Goal: Task Accomplishment & Management: Use online tool/utility

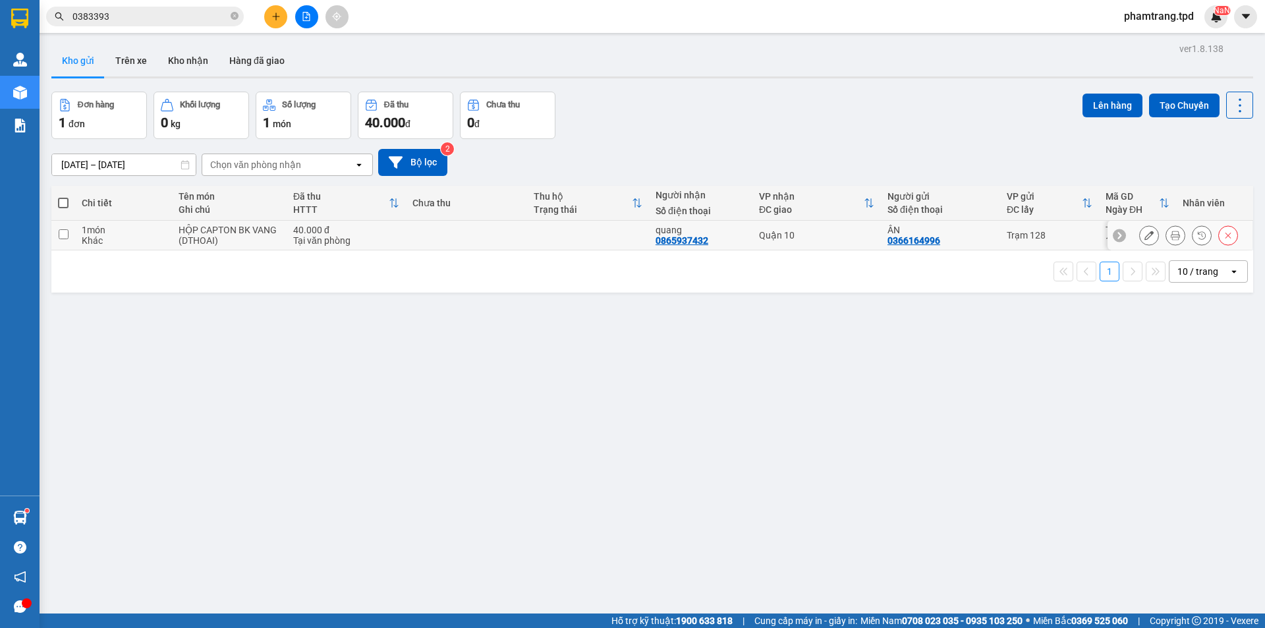
click at [65, 234] on input "checkbox" at bounding box center [64, 234] width 10 height 10
checkbox input "true"
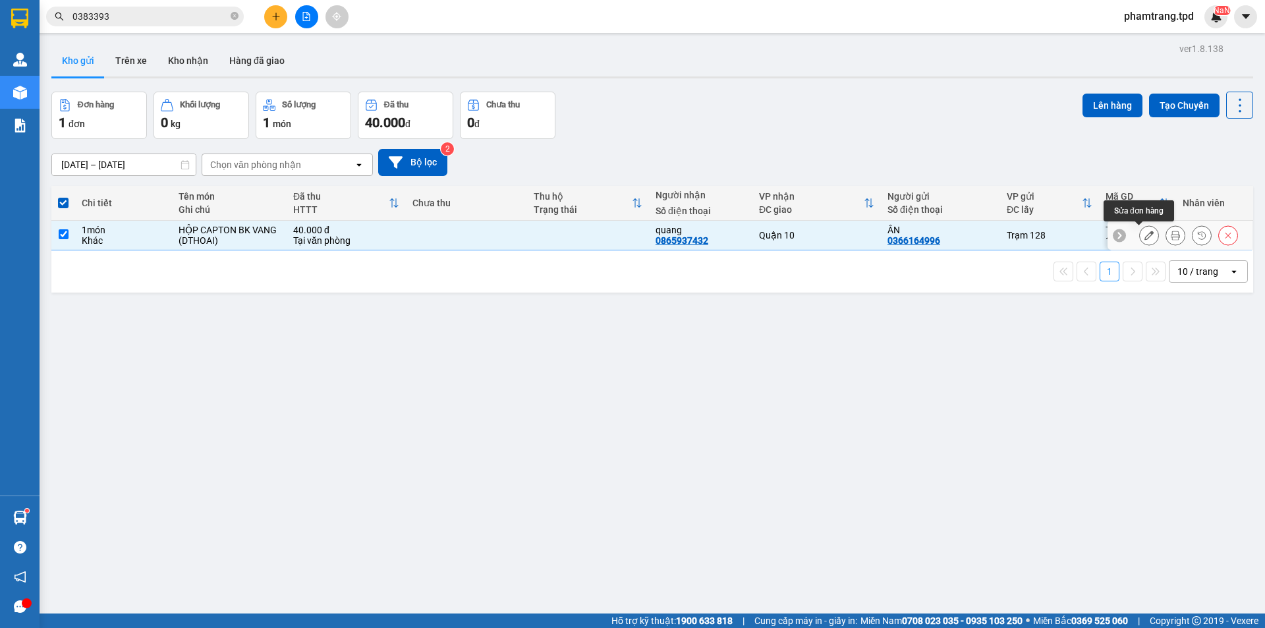
click at [1145, 234] on button at bounding box center [1149, 235] width 18 height 23
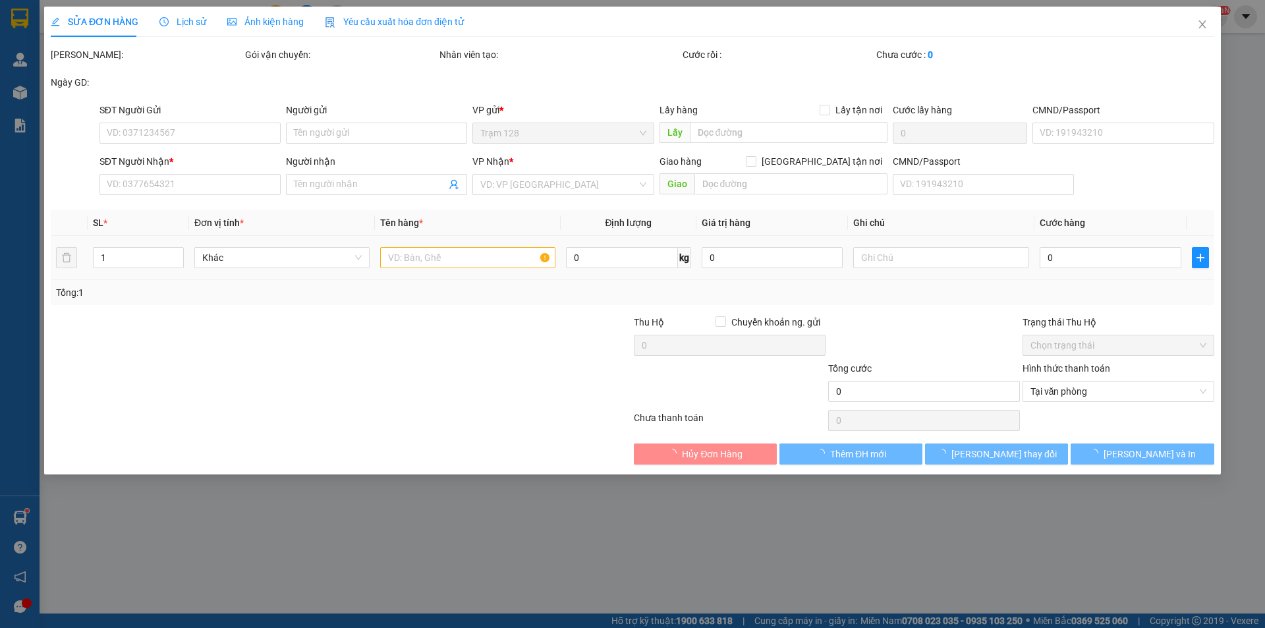
type input "0366164996"
type input "ÂN"
type input "0865937432"
type input "quang"
type input "40.000"
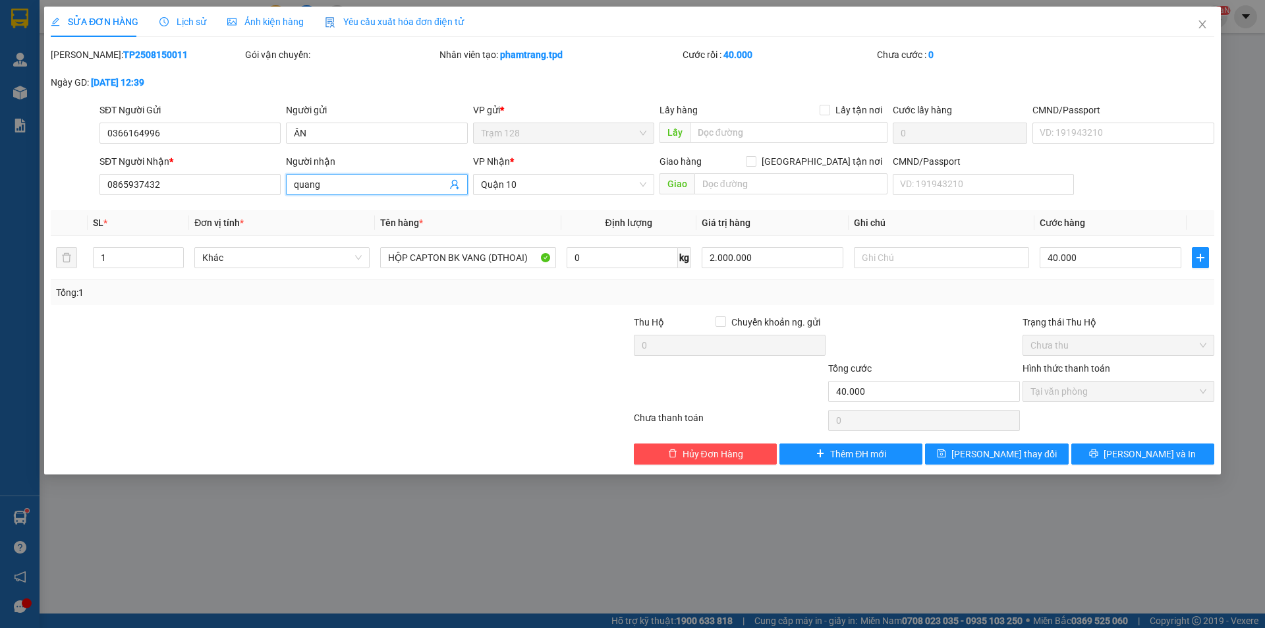
click at [360, 188] on input "quang" at bounding box center [370, 184] width 152 height 14
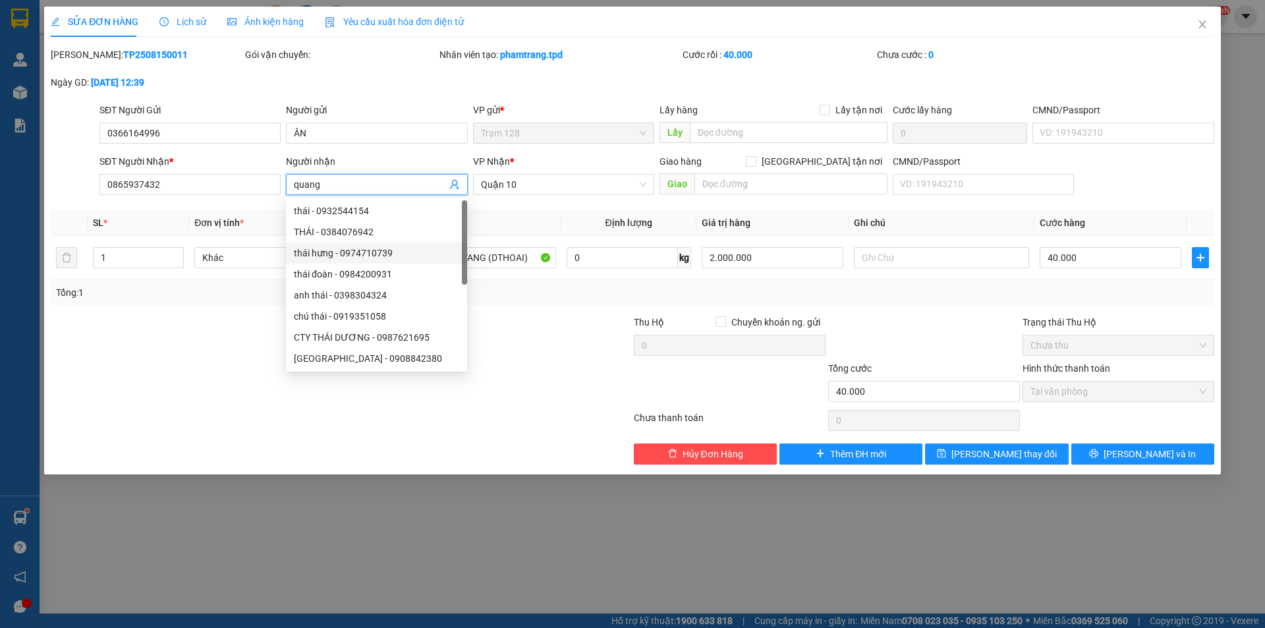
click at [533, 363] on div at bounding box center [535, 384] width 194 height 46
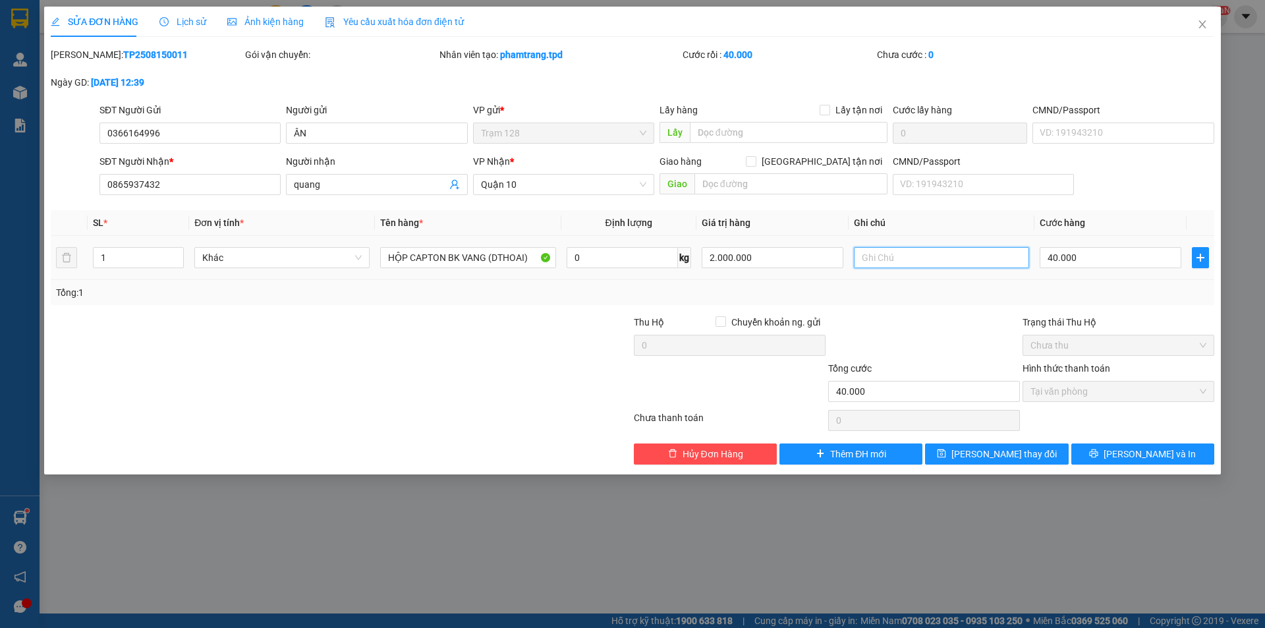
click at [903, 262] on input "text" at bounding box center [941, 257] width 175 height 21
click at [880, 259] on input "( CK 40K 12:41 [DATE] )" at bounding box center [941, 257] width 175 height 21
type input "( CK CTY 40K 12:41 [DATE] )"
drag, startPoint x: 1115, startPoint y: 455, endPoint x: 1137, endPoint y: 544, distance: 91.7
click at [1178, 539] on div "SỬA ĐƠN HÀNG Lịch sử Ảnh kiện hàng Yêu cầu xuất hóa đơn điện tử Total Paid Fee …" at bounding box center [632, 314] width 1265 height 628
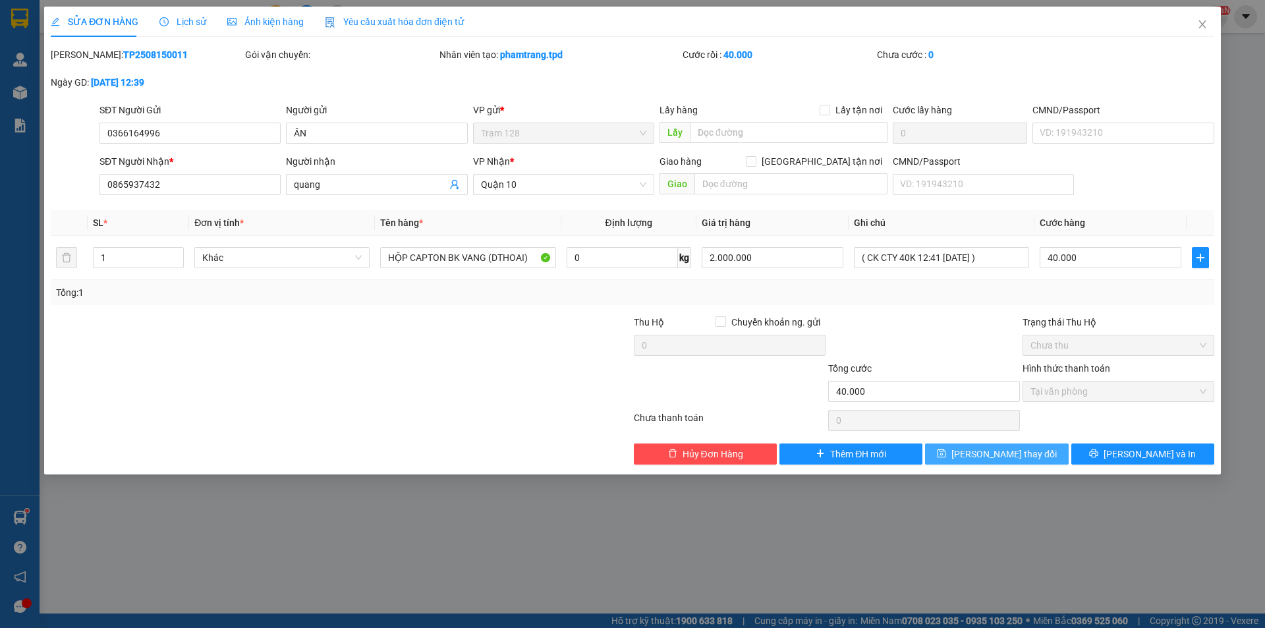
click at [1024, 448] on span "[PERSON_NAME] thay đổi" at bounding box center [1004, 454] width 105 height 14
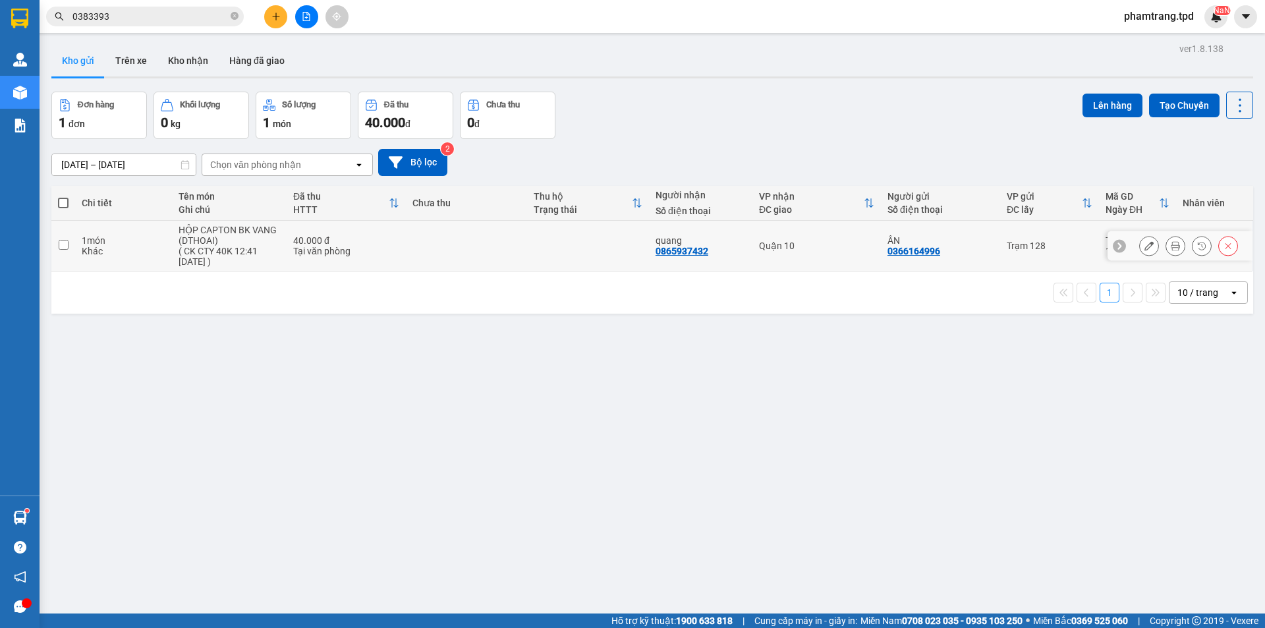
click at [62, 246] on input "checkbox" at bounding box center [64, 245] width 10 height 10
checkbox input "true"
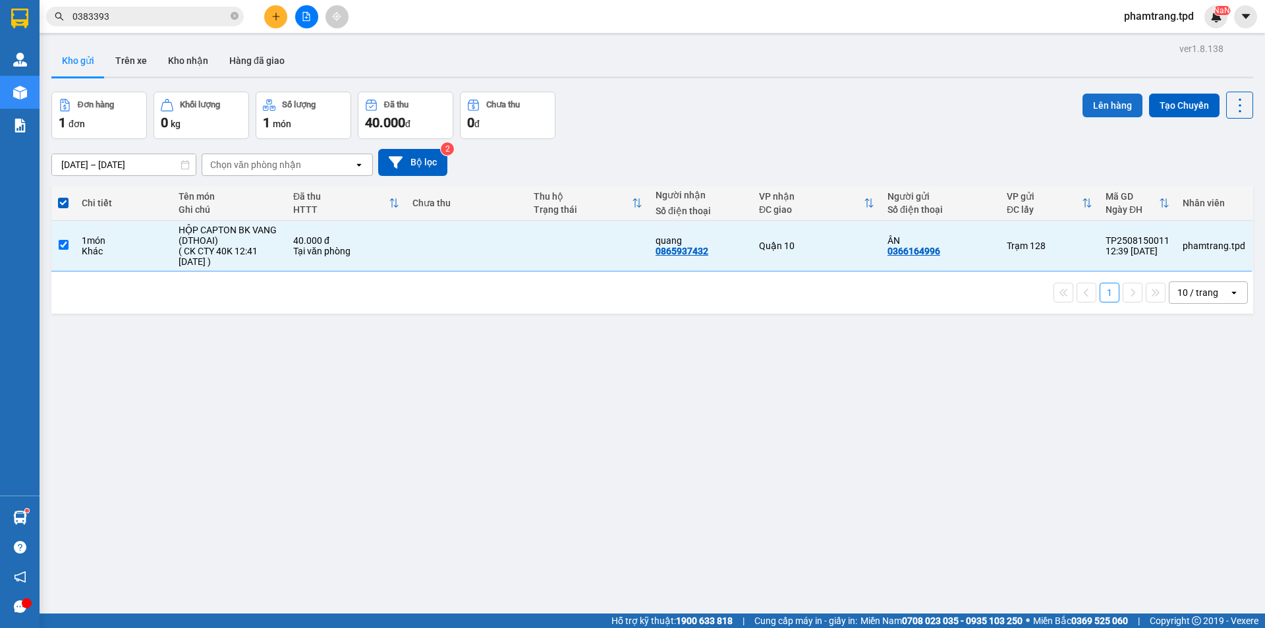
click at [1091, 107] on button "Lên hàng" at bounding box center [1113, 106] width 60 height 24
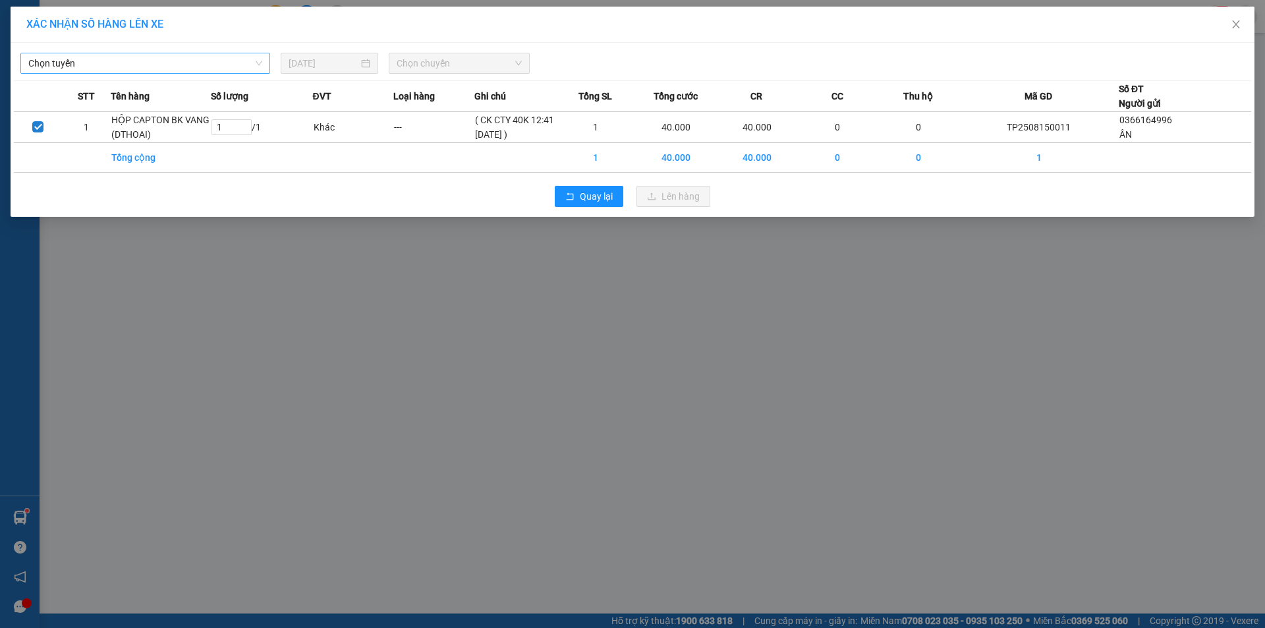
click at [157, 63] on span "Chọn tuyến" at bounding box center [145, 63] width 234 height 20
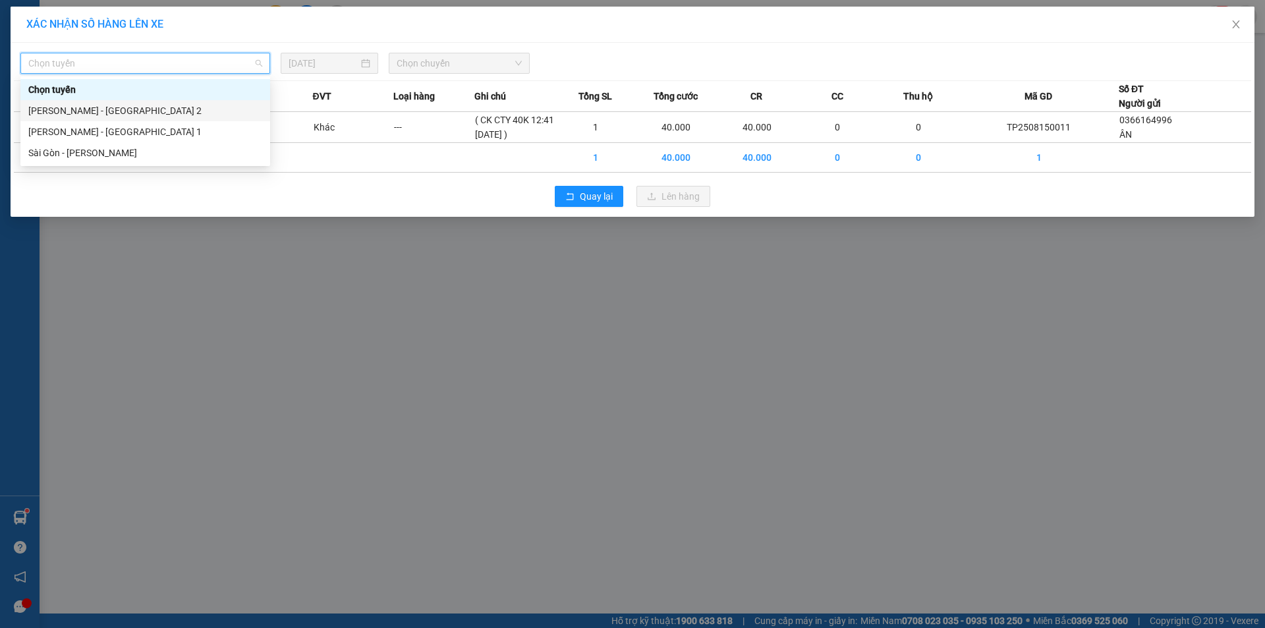
click at [128, 109] on div "[PERSON_NAME] - [GEOGRAPHIC_DATA] 2" at bounding box center [145, 110] width 234 height 14
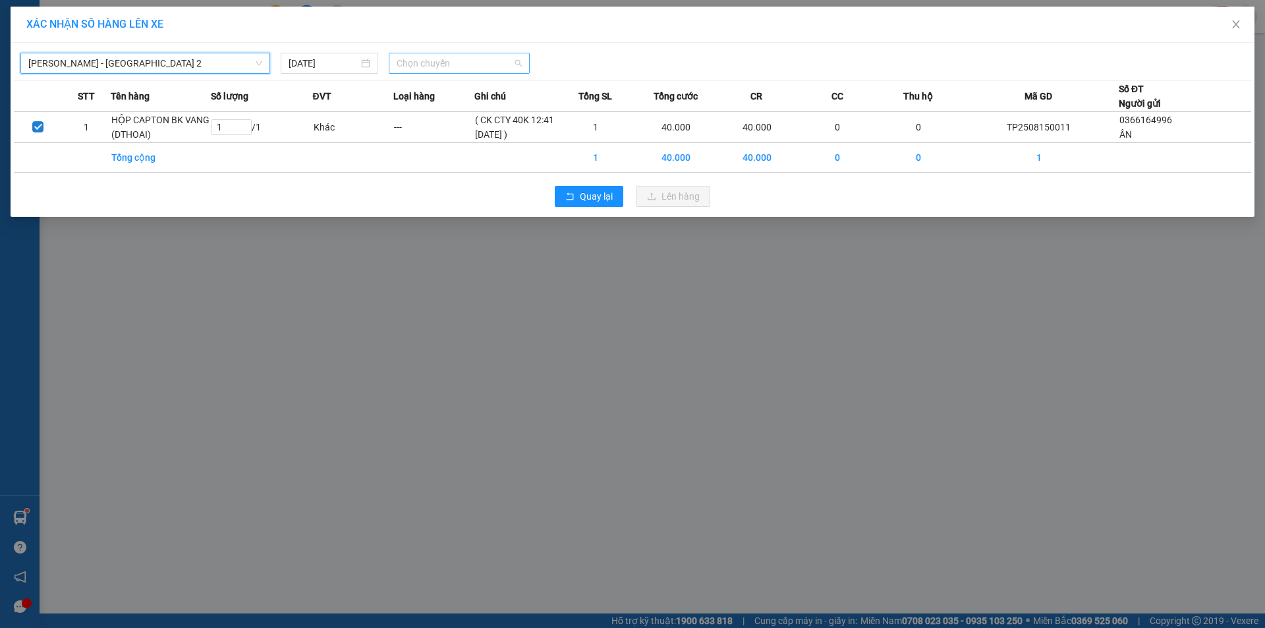
click at [428, 68] on span "Chọn chuyến" at bounding box center [459, 63] width 125 height 20
type input "14"
click at [511, 119] on div "Thêm chuyến " 14:00 "" at bounding box center [459, 111] width 140 height 22
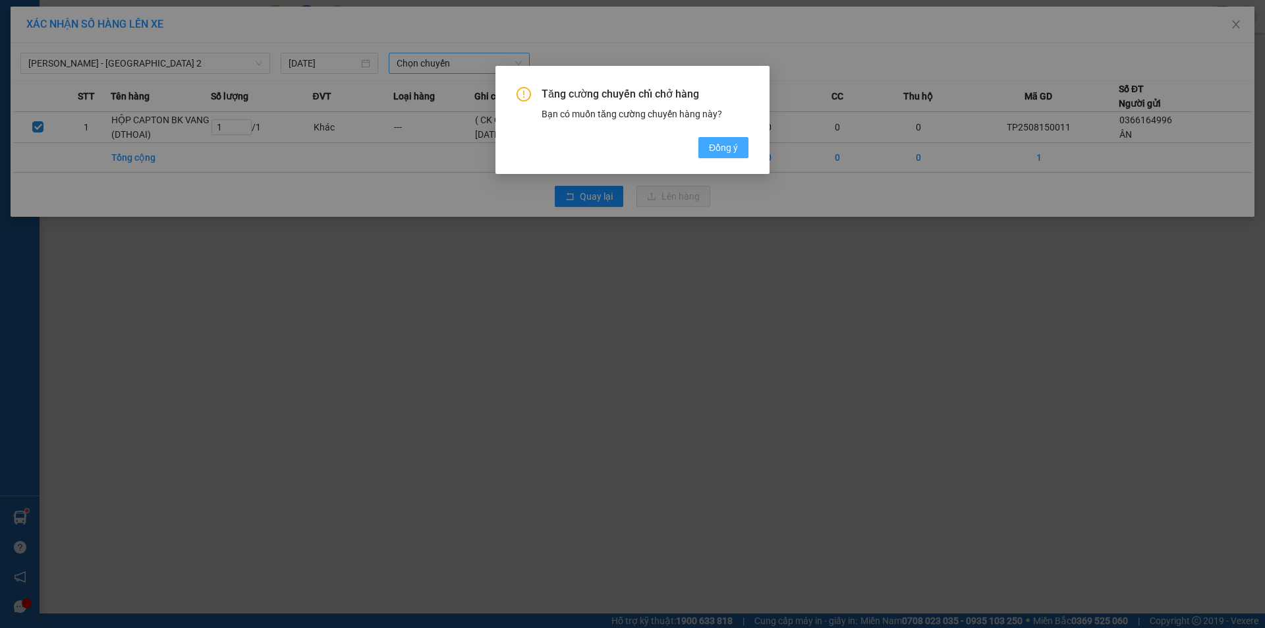
click at [716, 154] on span "Đồng ý" at bounding box center [723, 147] width 29 height 14
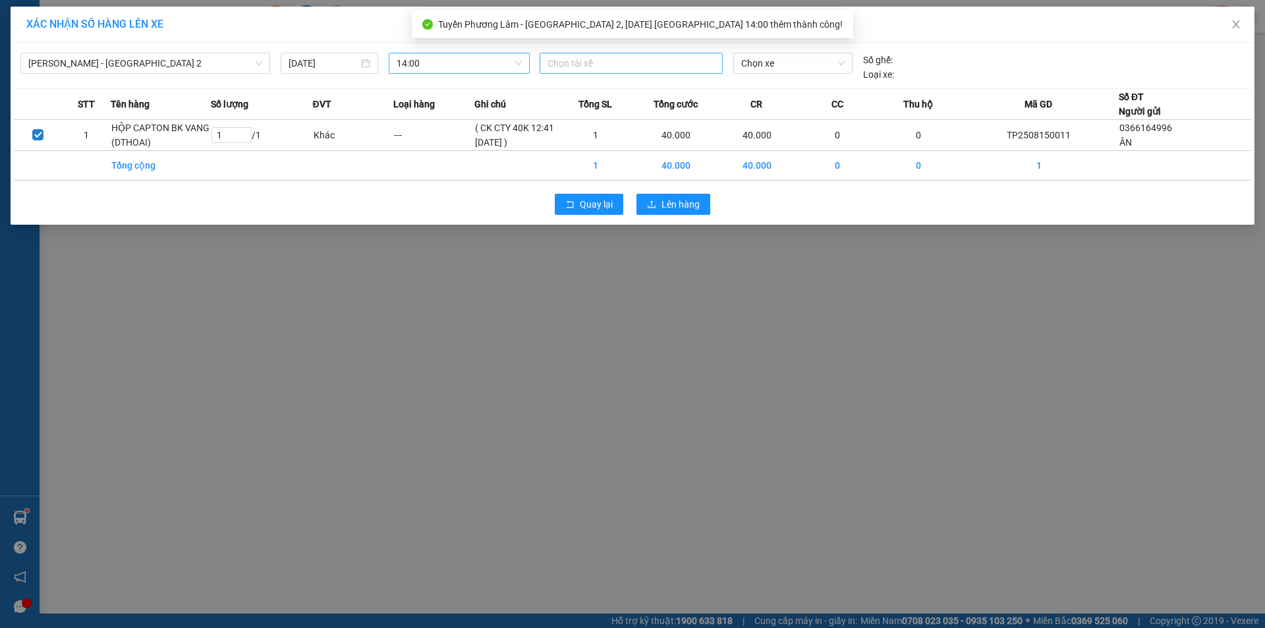
click at [651, 64] on div at bounding box center [631, 63] width 177 height 16
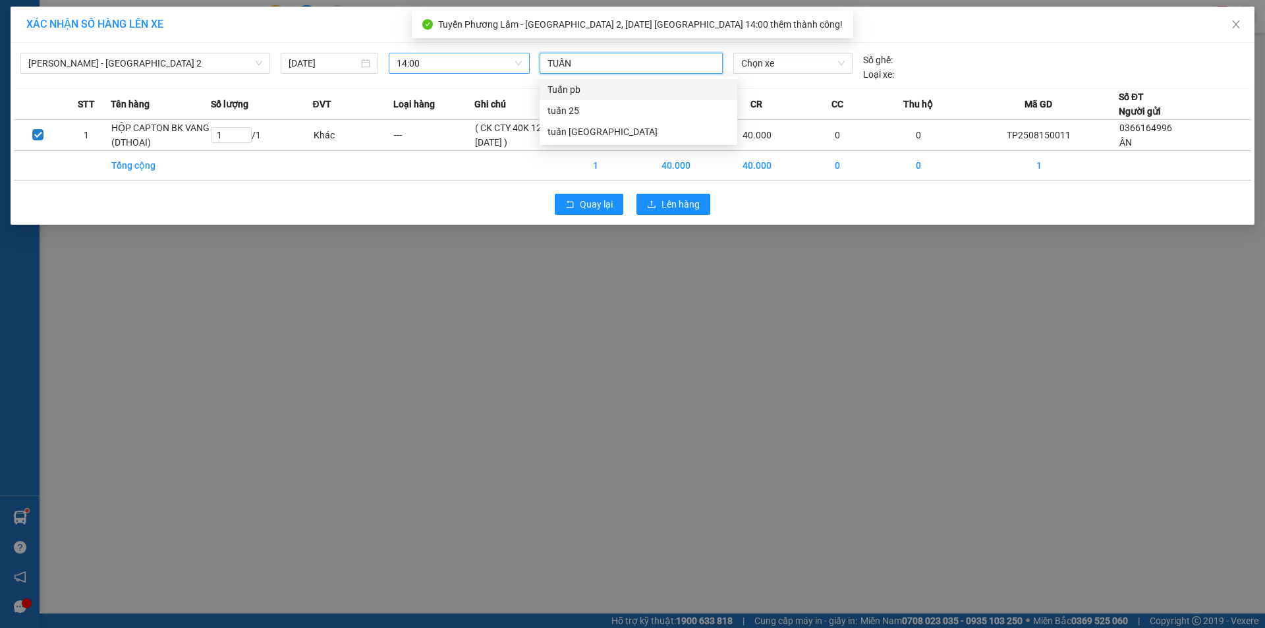
type input "TUẤN"
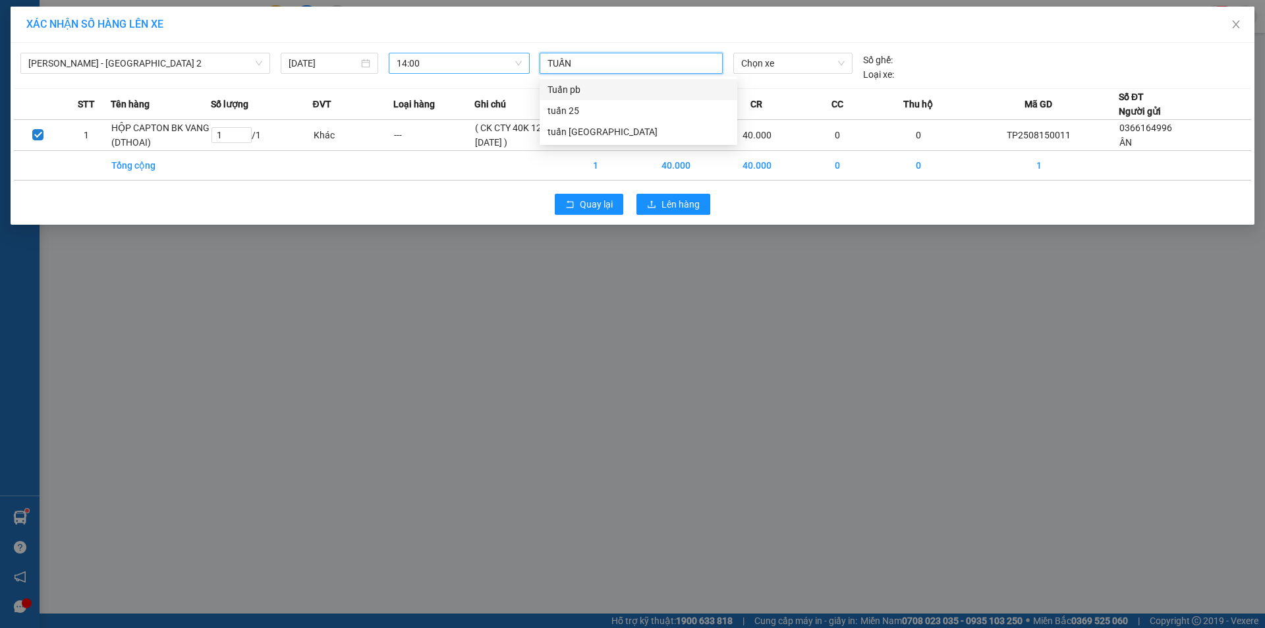
click at [658, 87] on div "Tuấn pb" at bounding box center [639, 89] width 182 height 14
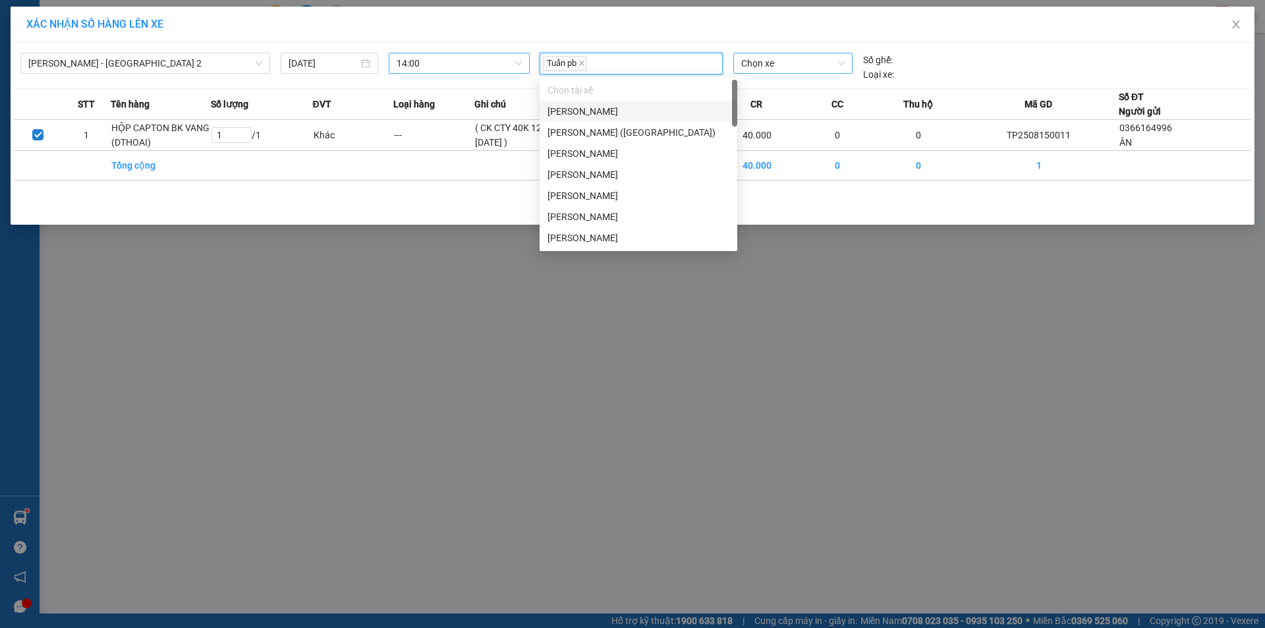
click at [816, 57] on span "Chọn xe" at bounding box center [792, 63] width 103 height 20
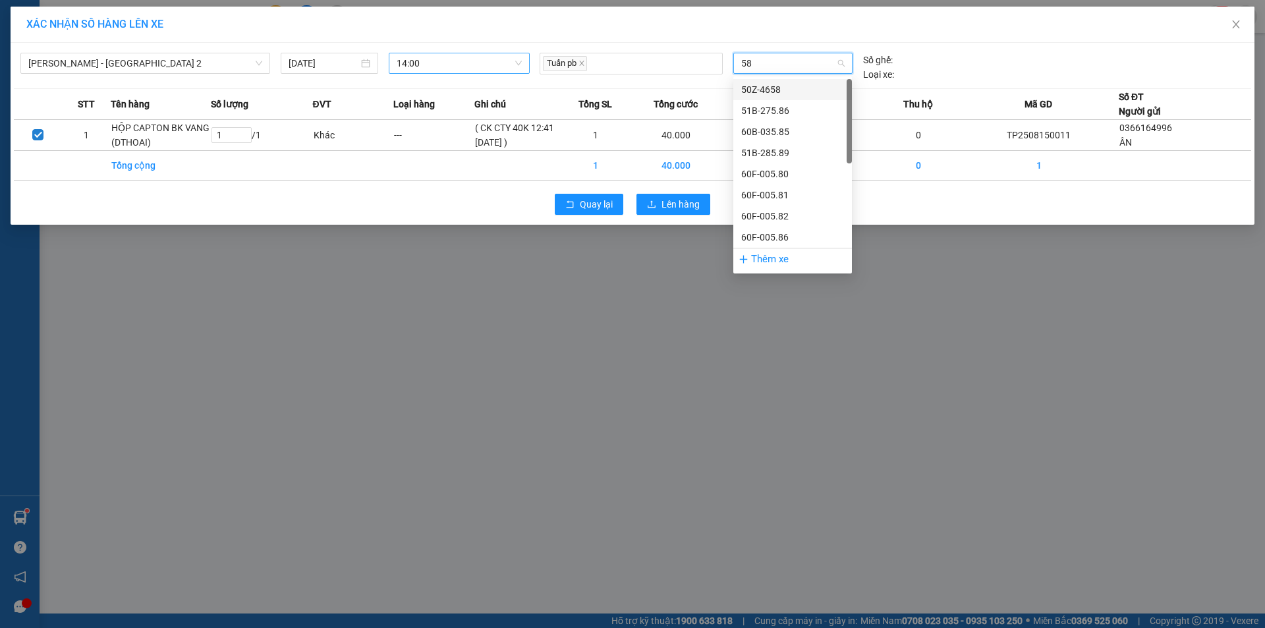
type input "582"
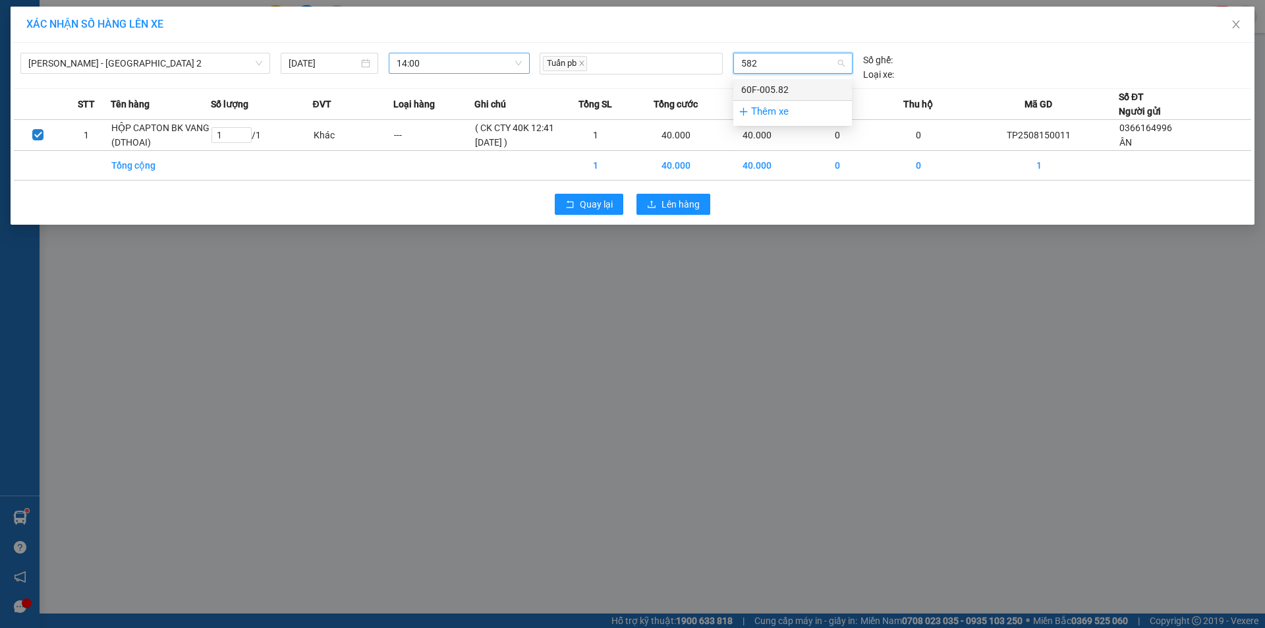
click at [791, 90] on div "60F-005.82" at bounding box center [792, 89] width 103 height 14
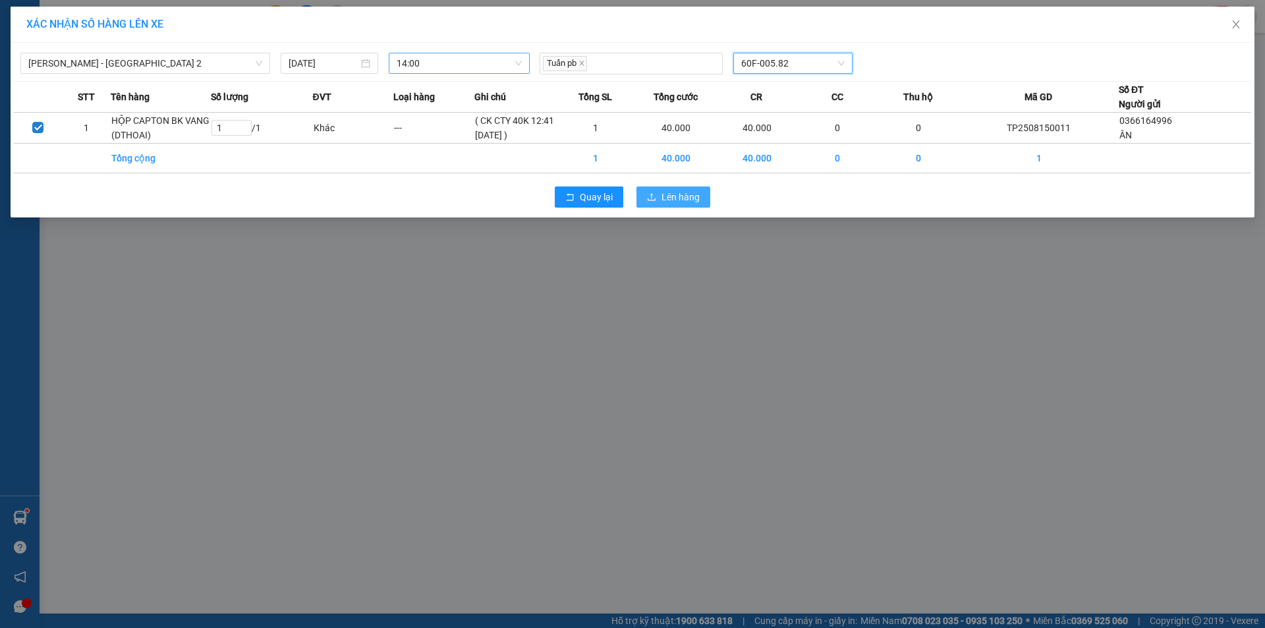
click at [661, 194] on button "Lên hàng" at bounding box center [674, 196] width 74 height 21
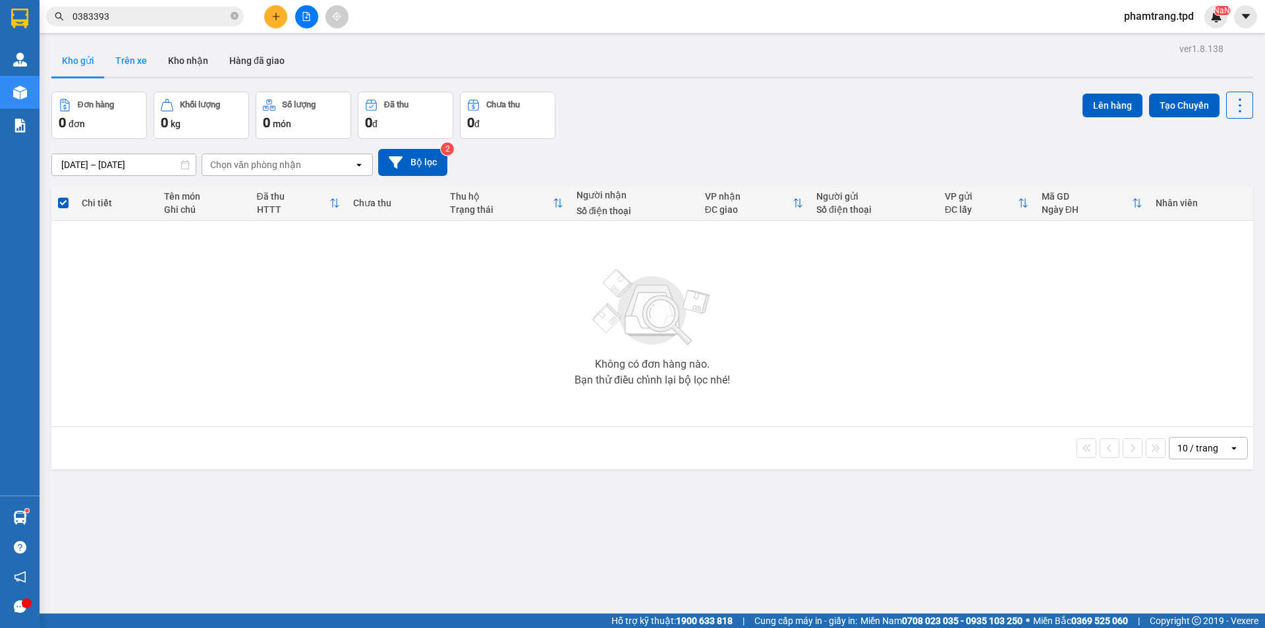
click at [136, 59] on button "Trên xe" at bounding box center [131, 61] width 53 height 32
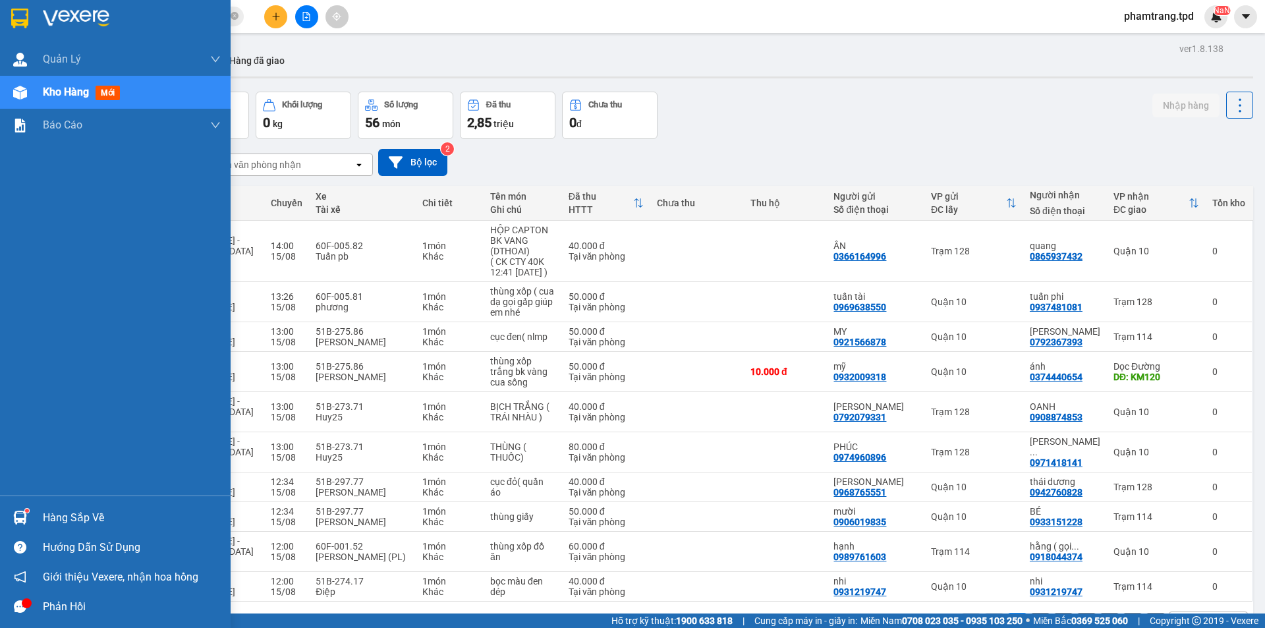
click at [65, 522] on div "Hàng sắp về" at bounding box center [132, 518] width 178 height 20
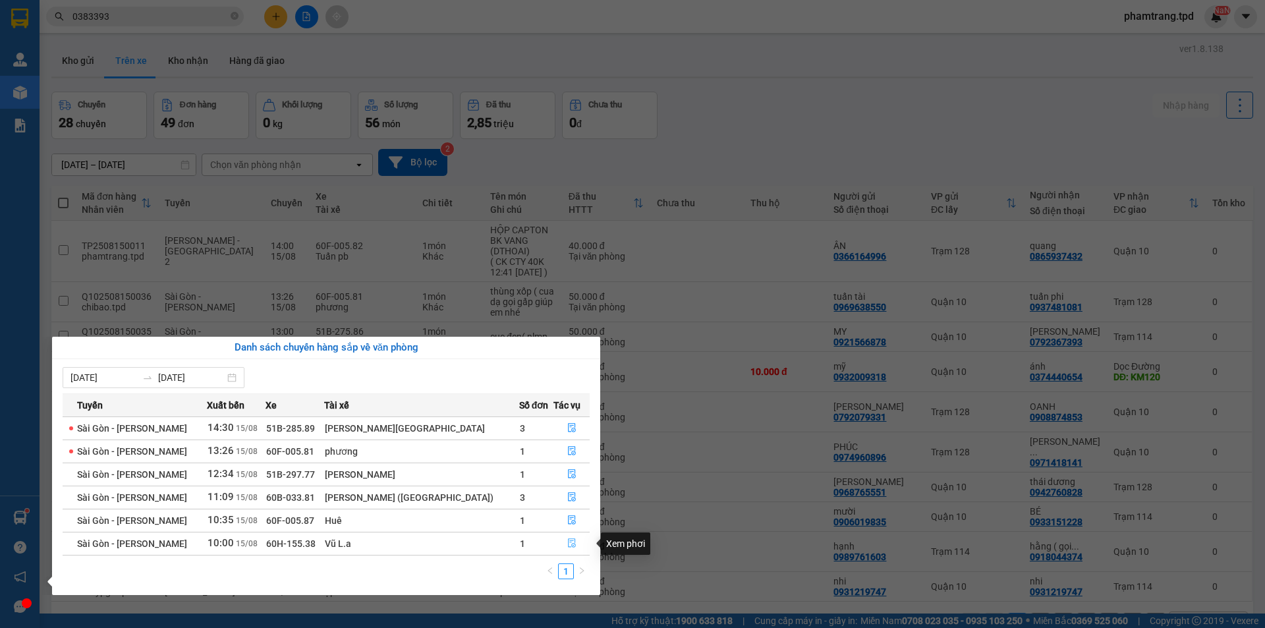
click at [567, 542] on icon "file-done" at bounding box center [571, 542] width 9 height 9
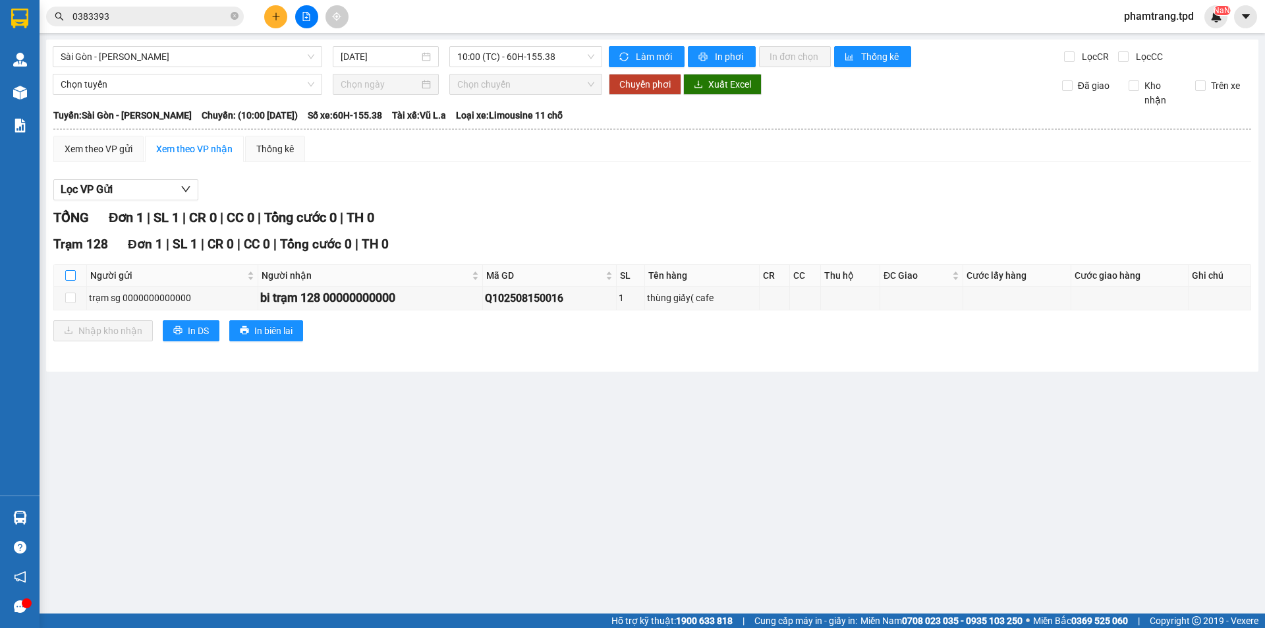
click at [75, 272] on input "checkbox" at bounding box center [70, 275] width 11 height 11
checkbox input "true"
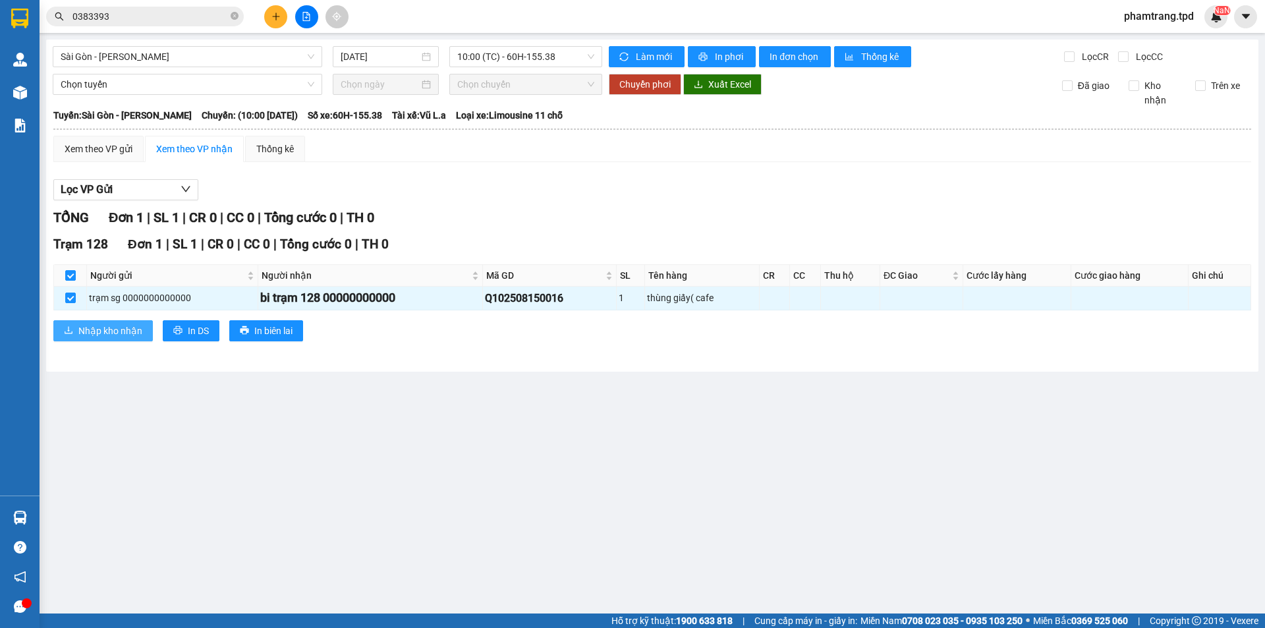
click at [101, 331] on span "Nhập kho nhận" at bounding box center [110, 331] width 64 height 14
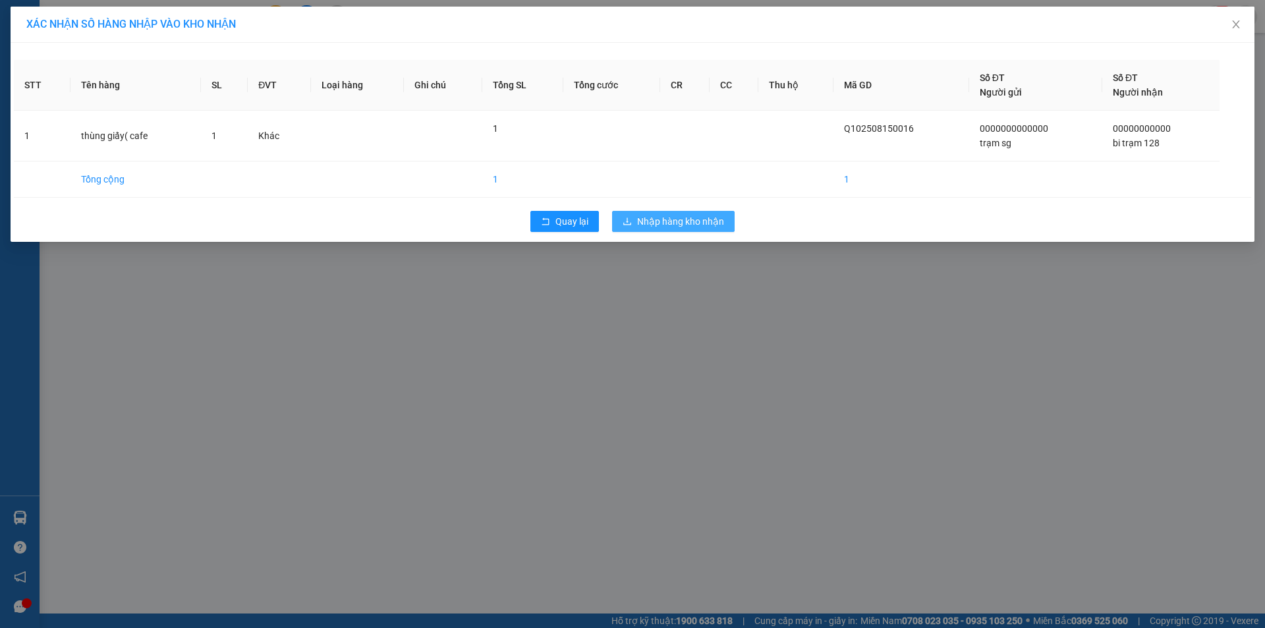
click at [636, 218] on button "Nhập hàng kho nhận" at bounding box center [673, 221] width 123 height 21
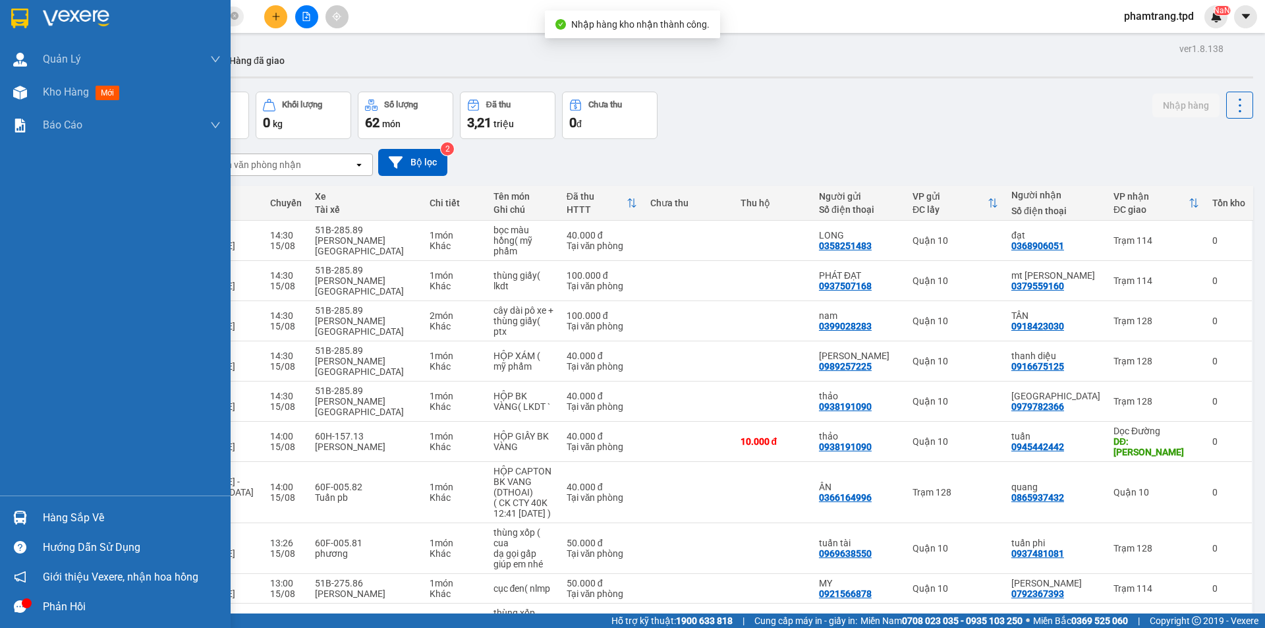
click at [109, 515] on div "Hàng sắp về" at bounding box center [132, 518] width 178 height 20
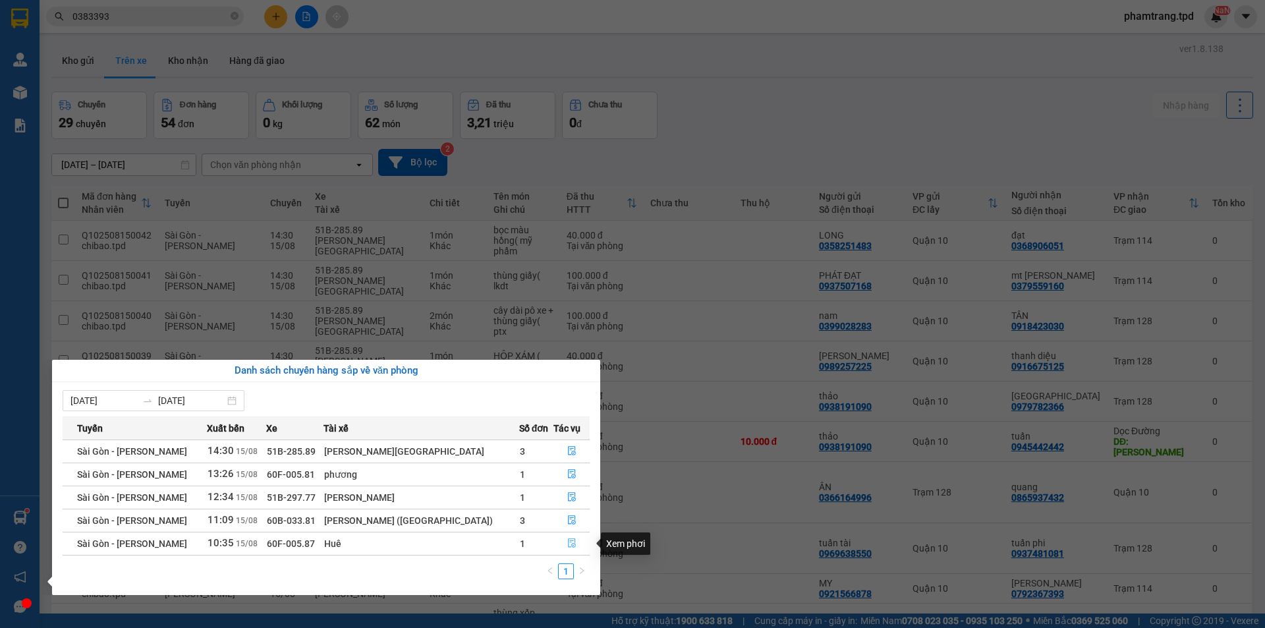
click at [565, 537] on button "button" at bounding box center [571, 543] width 35 height 21
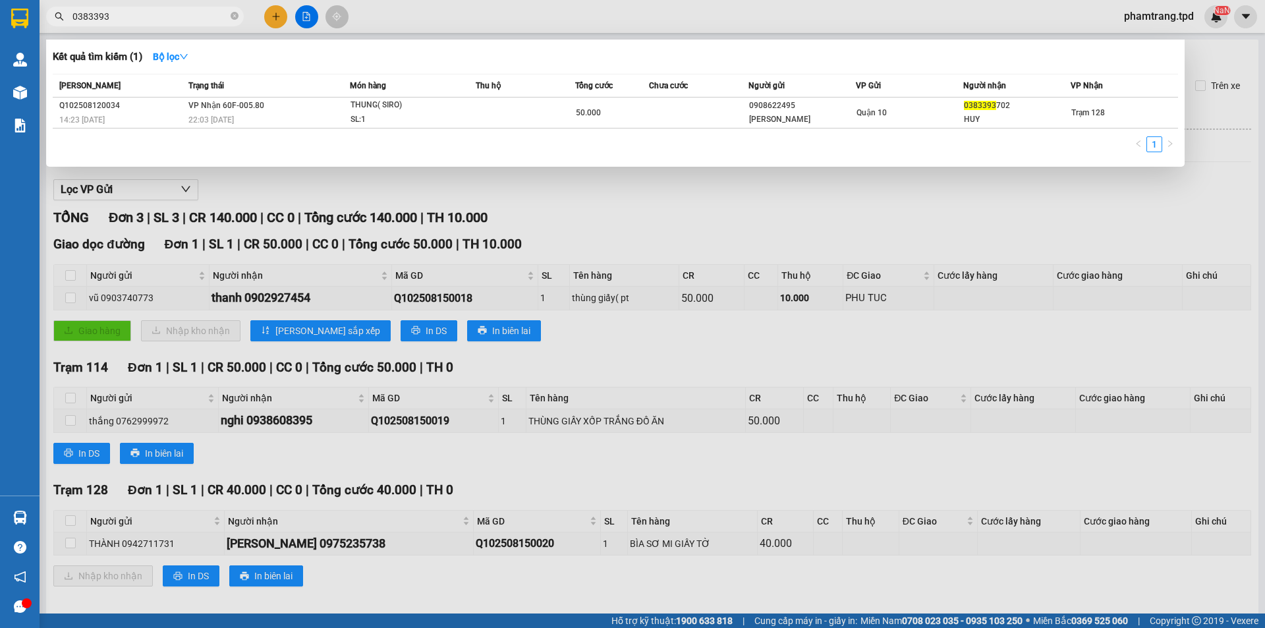
drag, startPoint x: 105, startPoint y: 11, endPoint x: 45, endPoint y: 3, distance: 61.2
click at [45, 5] on div "Kết quả tìm kiếm ( 1 ) Bộ lọc Mã ĐH Trạng thái Món hàng Thu hộ Tổng cước Chưa c…" at bounding box center [128, 16] width 257 height 23
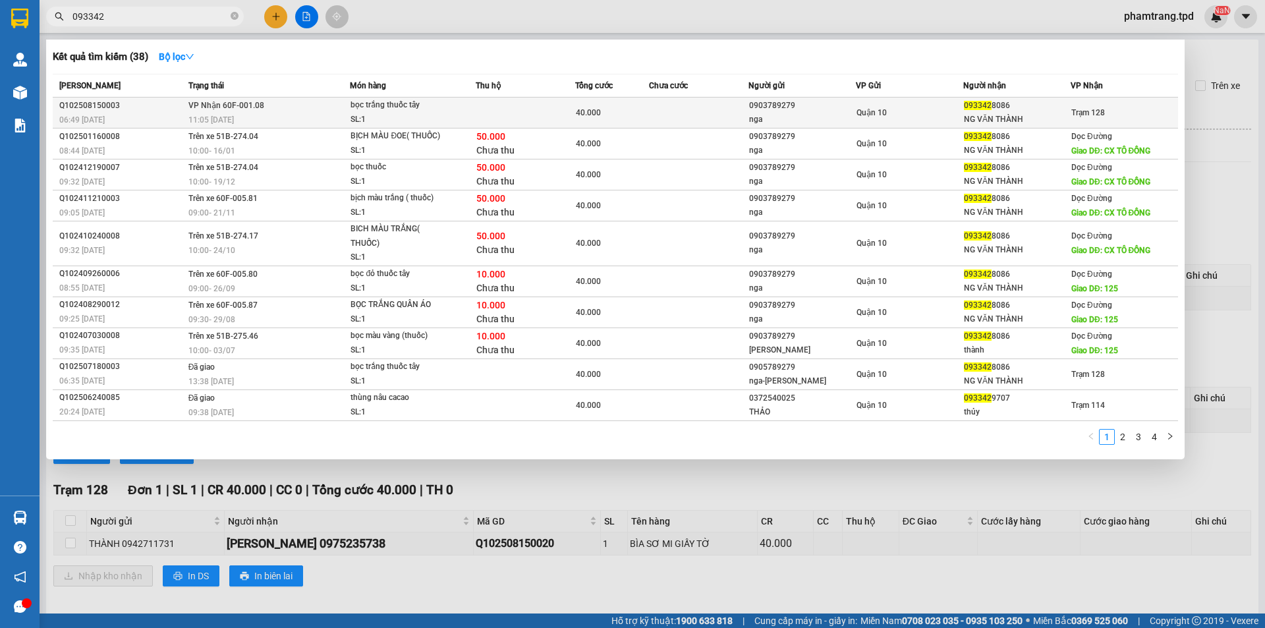
type input "093342"
click at [424, 112] on div "bọc trắng thuốc tây" at bounding box center [400, 105] width 99 height 14
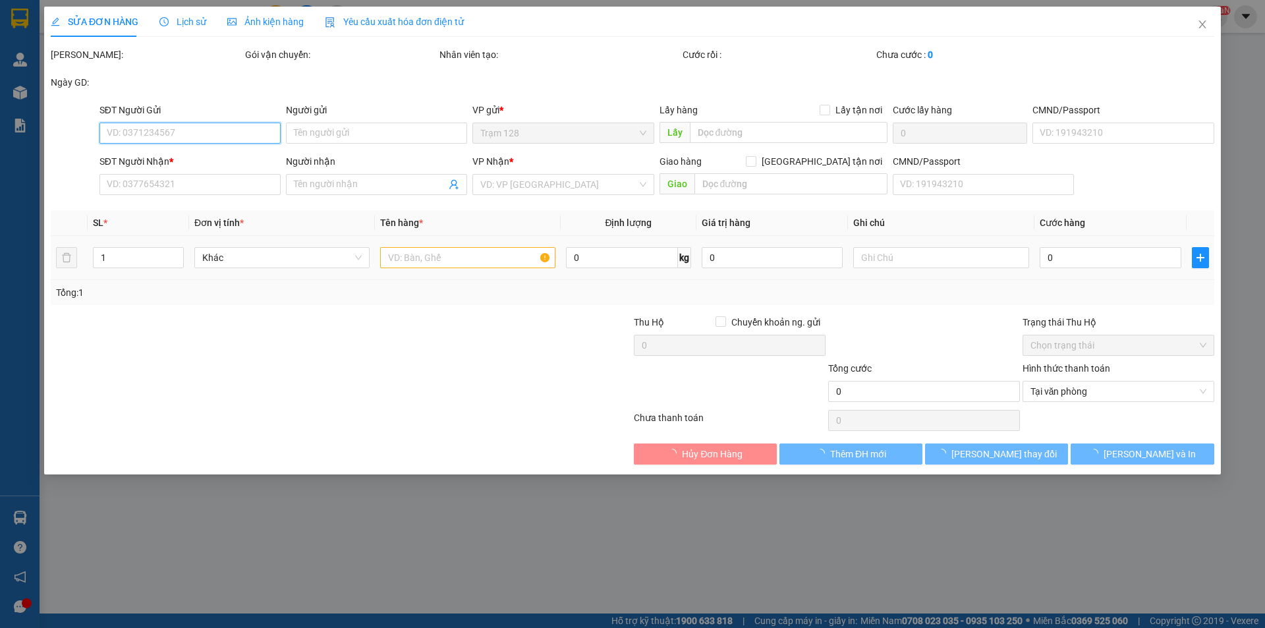
type input "0903789279"
type input "nga"
type input "090171000315"
type input "0933428086"
type input "NG VĂN THÀNH"
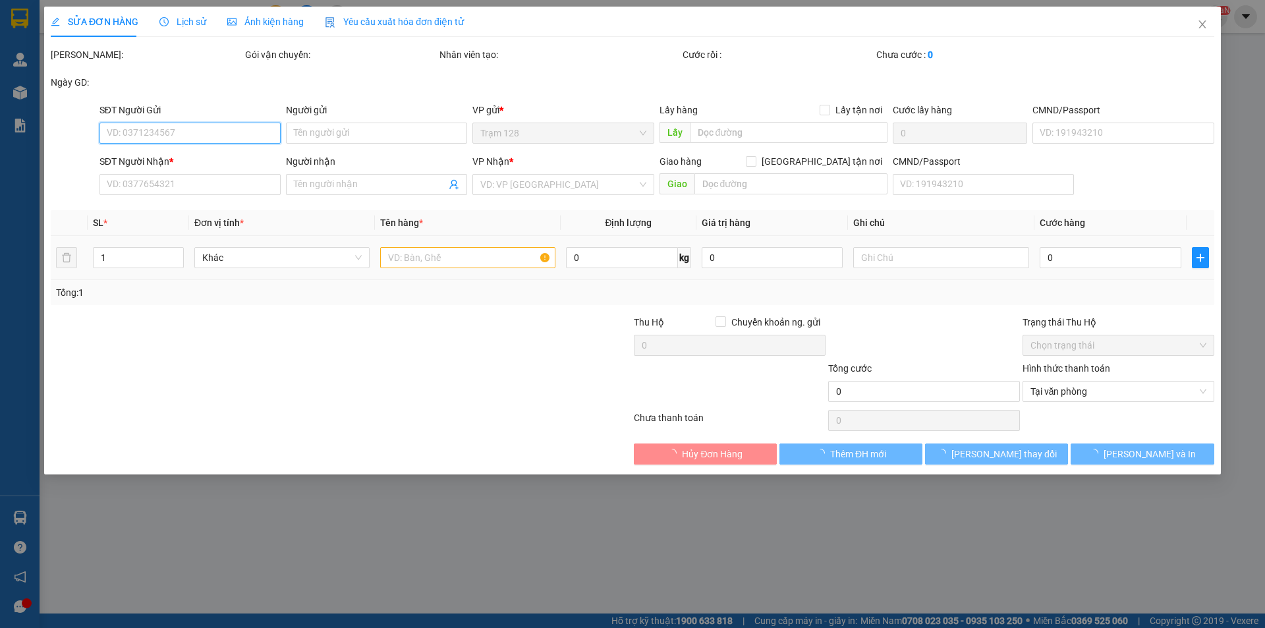
type input "40.000"
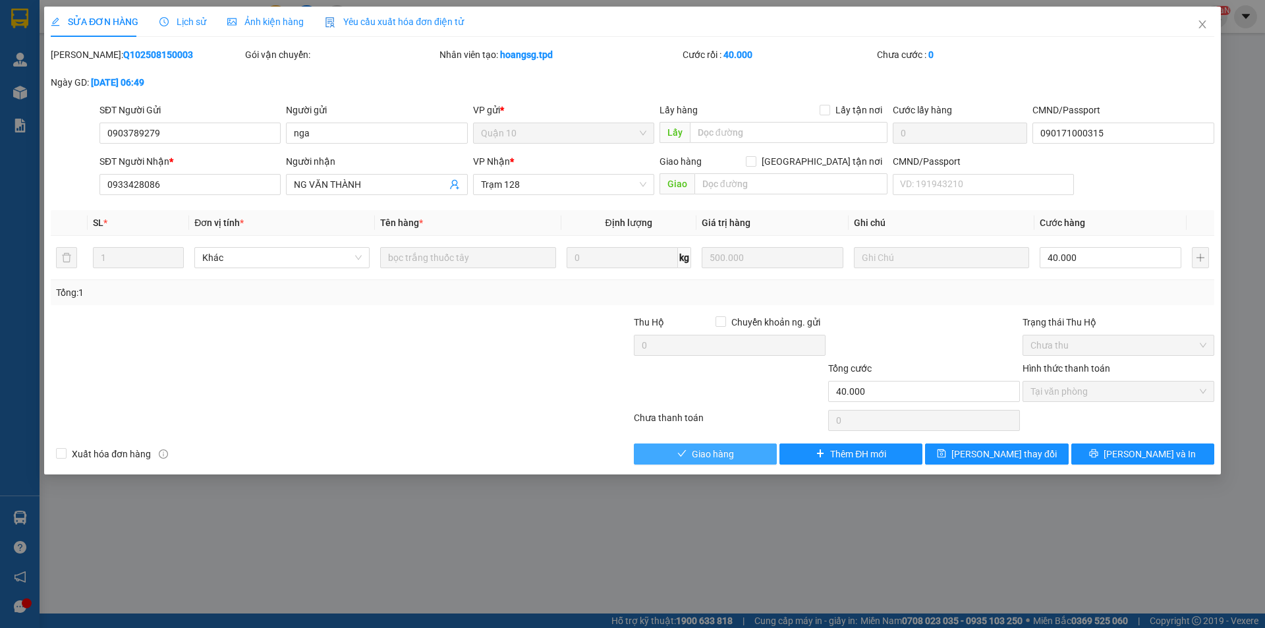
click at [685, 453] on icon "check" at bounding box center [681, 453] width 9 height 9
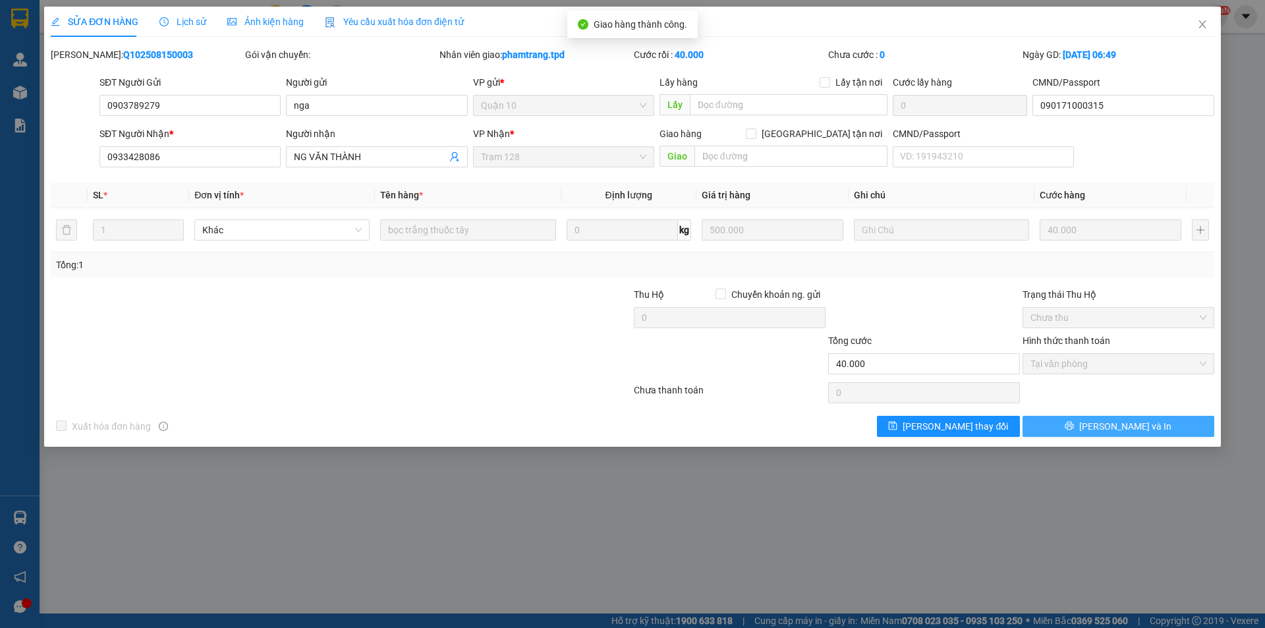
click at [1123, 421] on span "[PERSON_NAME] và In" at bounding box center [1125, 426] width 92 height 14
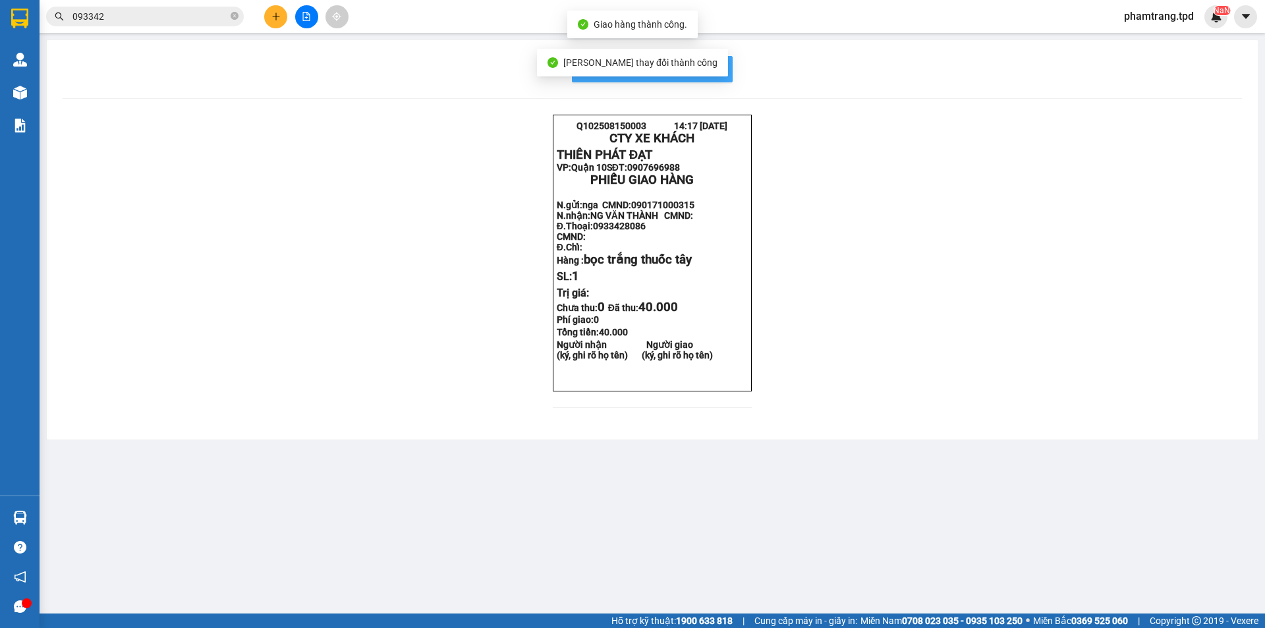
click at [724, 71] on button "In mẫu biên lai tự cấu hình" at bounding box center [652, 69] width 161 height 26
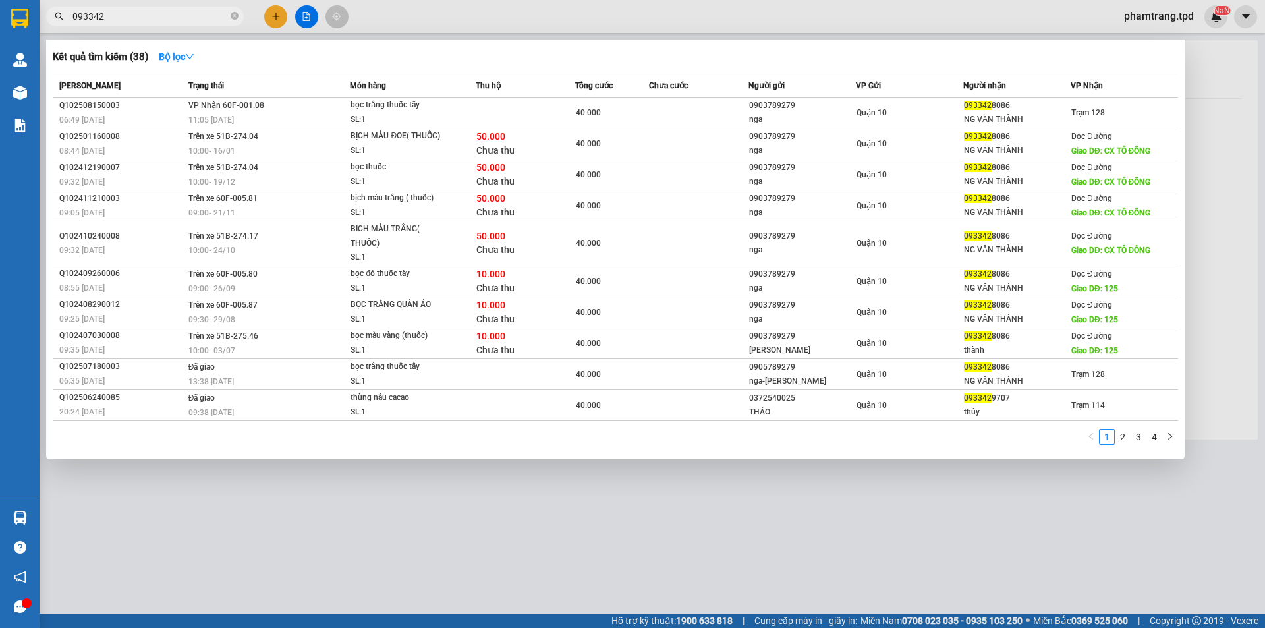
drag, startPoint x: 146, startPoint y: 15, endPoint x: 67, endPoint y: 20, distance: 79.9
click at [67, 20] on span "093342" at bounding box center [145, 17] width 198 height 20
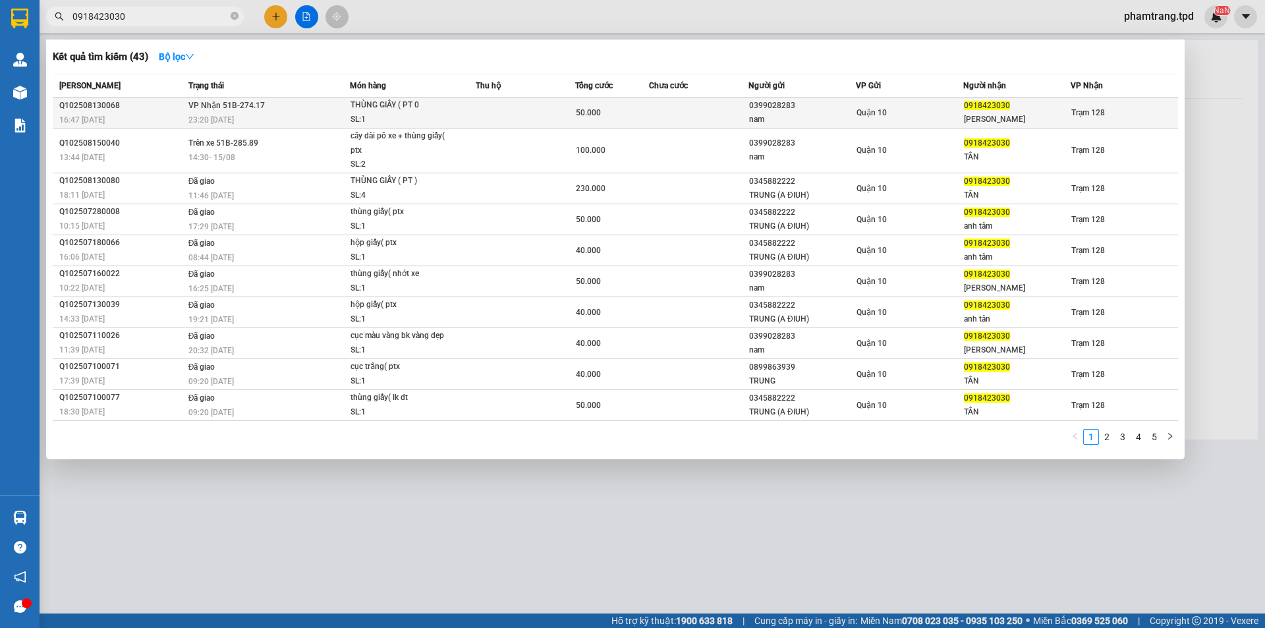
click at [743, 117] on td at bounding box center [698, 113] width 99 height 31
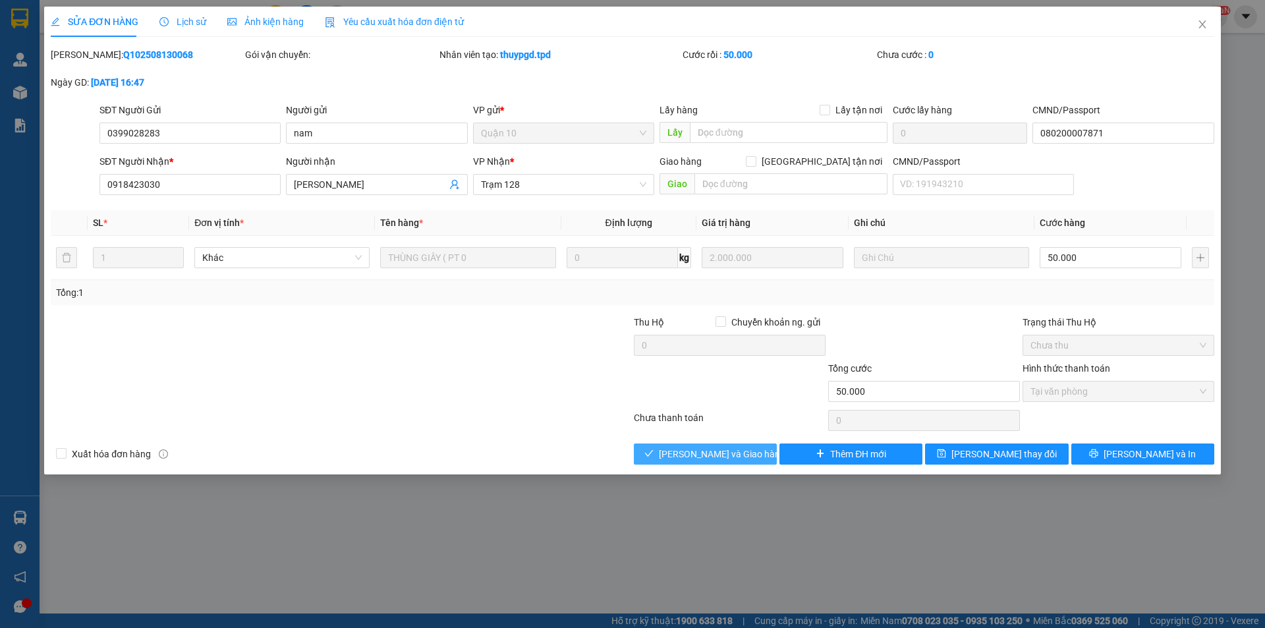
click at [682, 452] on span "[PERSON_NAME] và Giao hàng" at bounding box center [722, 454] width 127 height 14
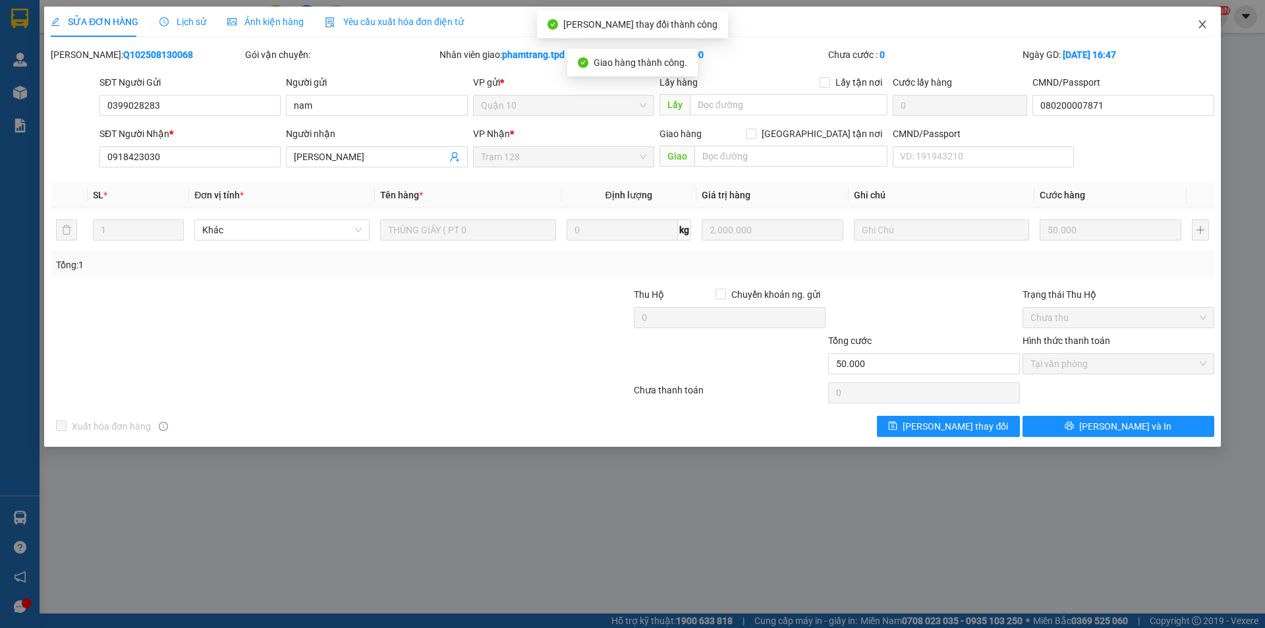
click at [1205, 20] on icon "close" at bounding box center [1202, 24] width 11 height 11
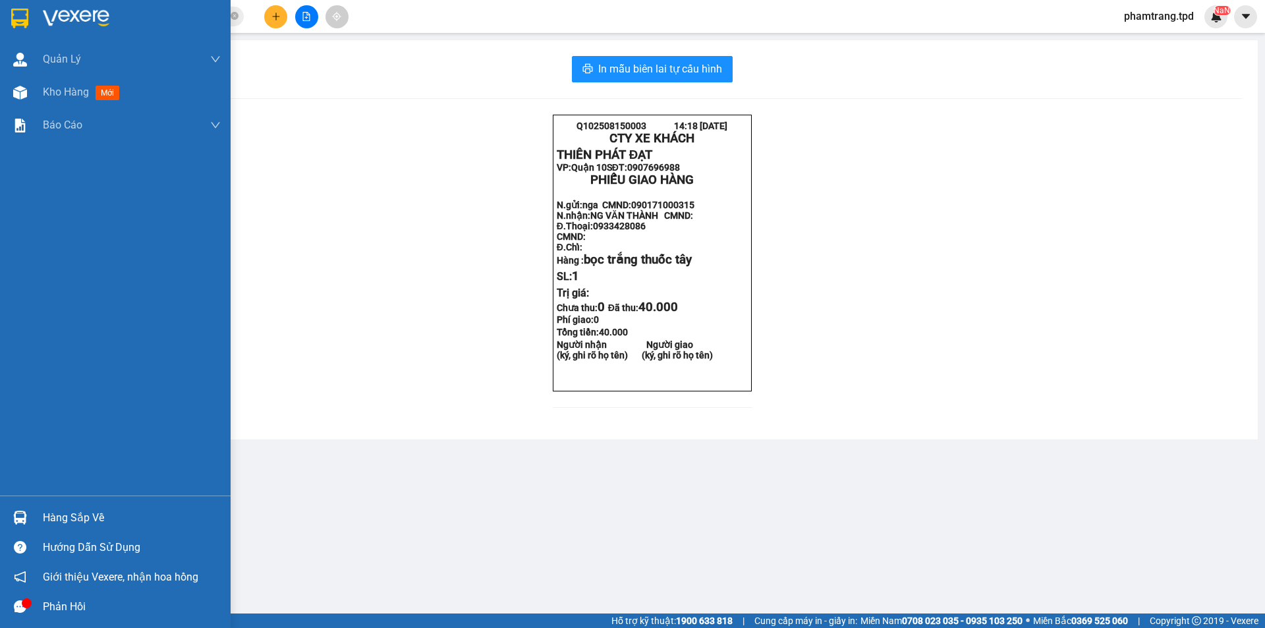
click at [73, 511] on div "Hàng sắp về" at bounding box center [132, 518] width 178 height 20
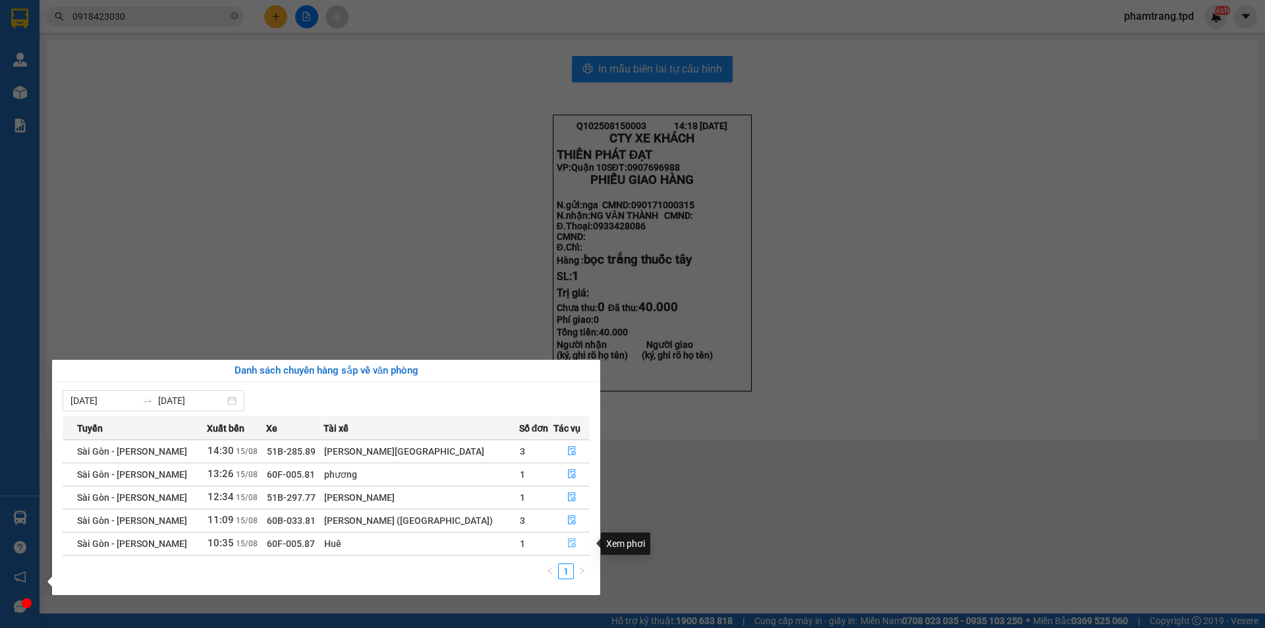
click at [554, 540] on button "button" at bounding box center [571, 543] width 35 height 21
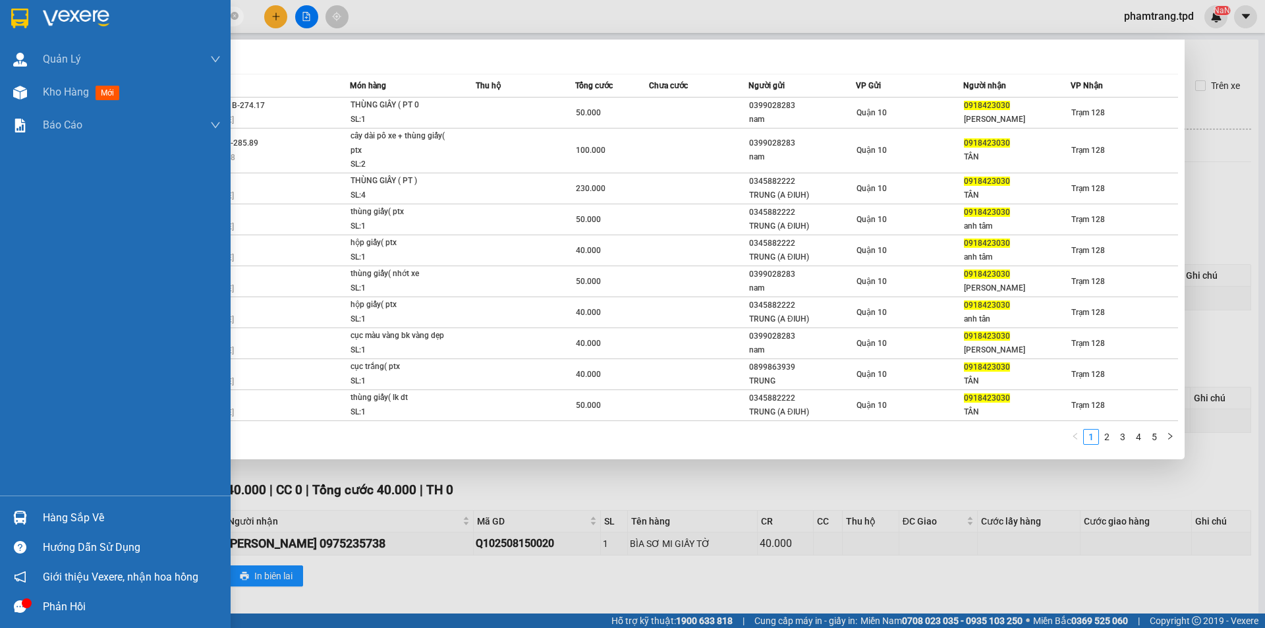
drag, startPoint x: 166, startPoint y: 16, endPoint x: 0, endPoint y: 16, distance: 166.1
click at [0, 16] on section "Kết quả tìm kiếm ( 43 ) Bộ lọc Mã ĐH Trạng thái Món hàng Thu hộ Tổng cước Chưa …" at bounding box center [632, 314] width 1265 height 628
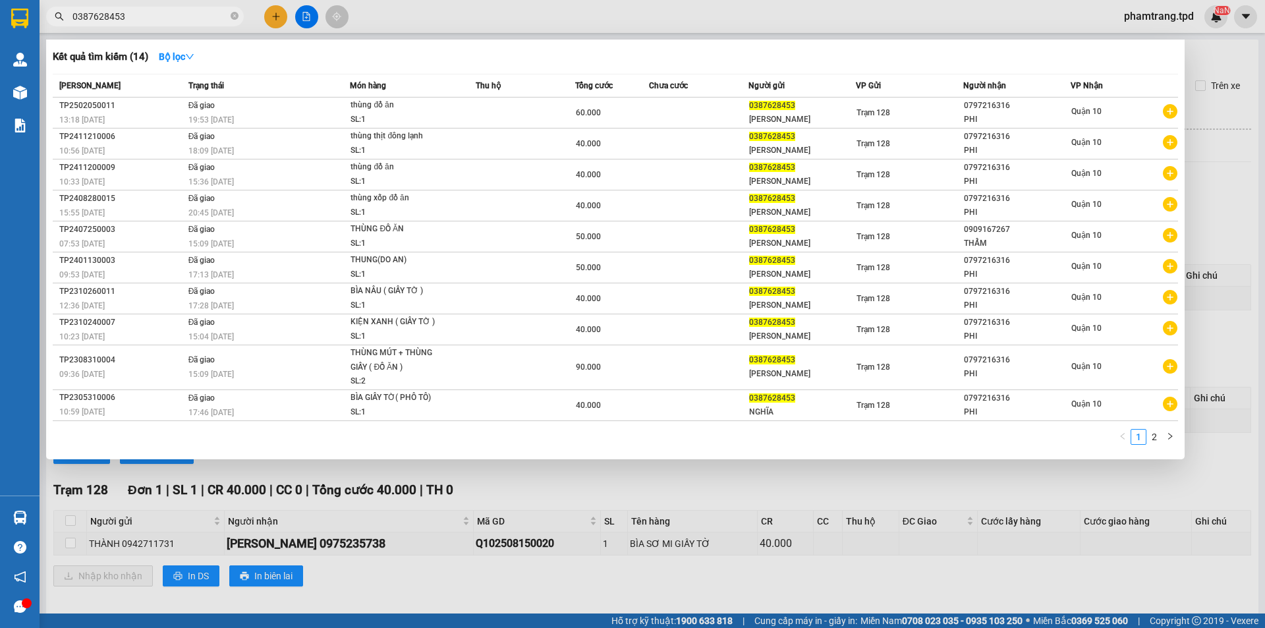
drag, startPoint x: 149, startPoint y: 21, endPoint x: 28, endPoint y: 23, distance: 120.6
click at [28, 23] on section "Kết quả tìm kiếm ( 14 ) Bộ lọc Mã ĐH Trạng thái Món hàng Thu hộ Tổng cước Chưa …" at bounding box center [632, 314] width 1265 height 628
type input "0387628453"
click at [278, 11] on div at bounding box center [632, 314] width 1265 height 628
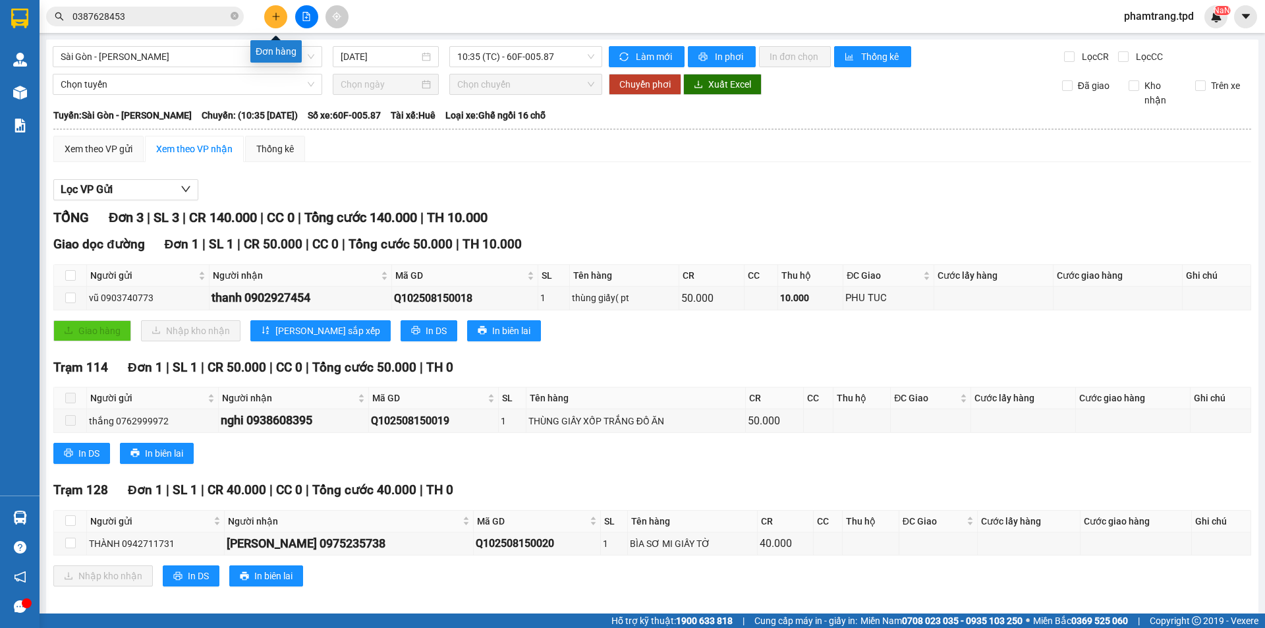
click at [278, 14] on icon "plus" at bounding box center [275, 16] width 9 height 9
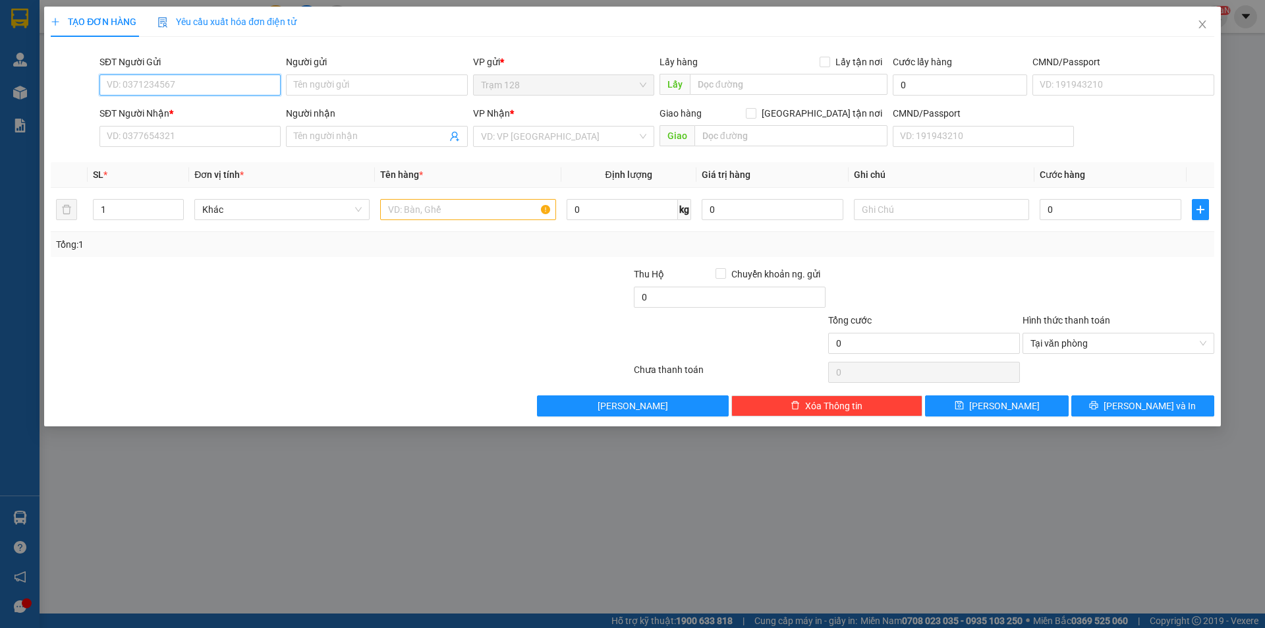
click at [243, 88] on input "SĐT Người Gửi" at bounding box center [189, 84] width 181 height 21
paste input "0387628453"
type input "0387628453"
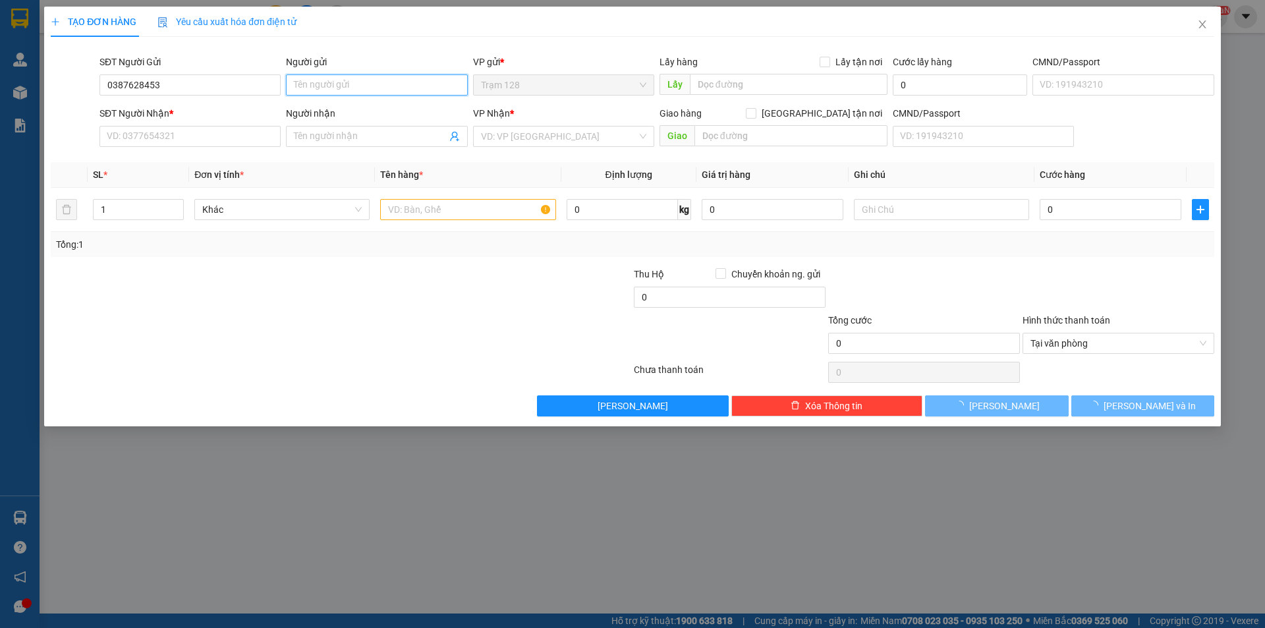
click at [339, 86] on input "Người gửi" at bounding box center [376, 84] width 181 height 21
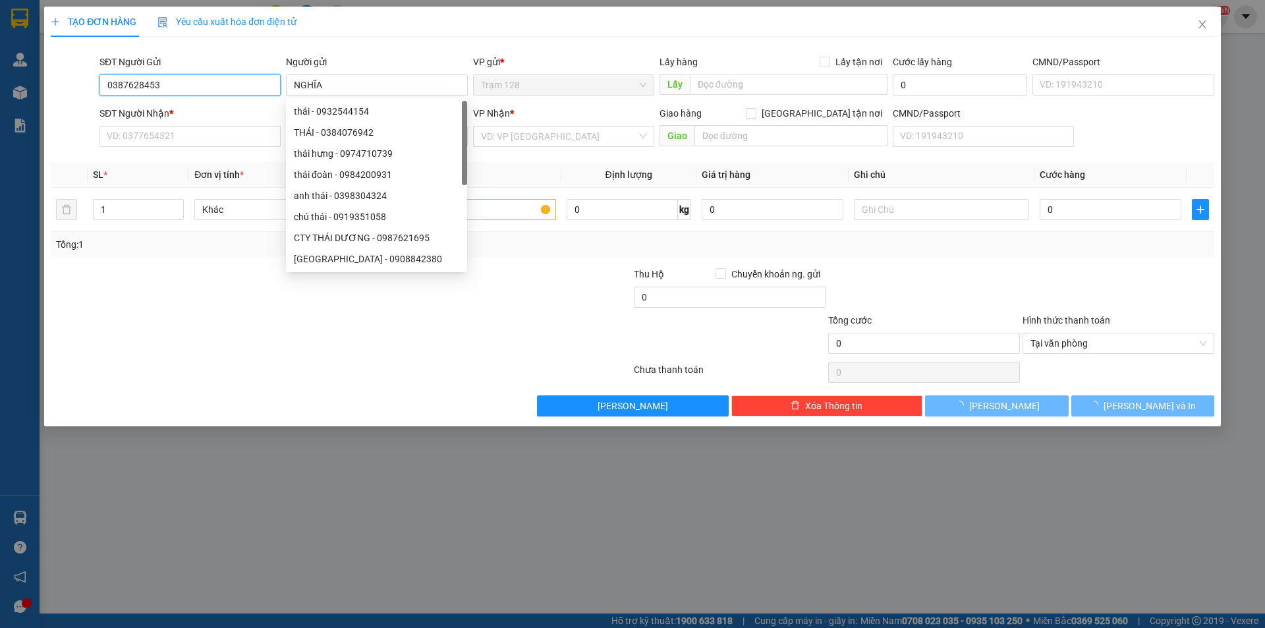
click at [204, 82] on input "0387628453" at bounding box center [189, 84] width 181 height 21
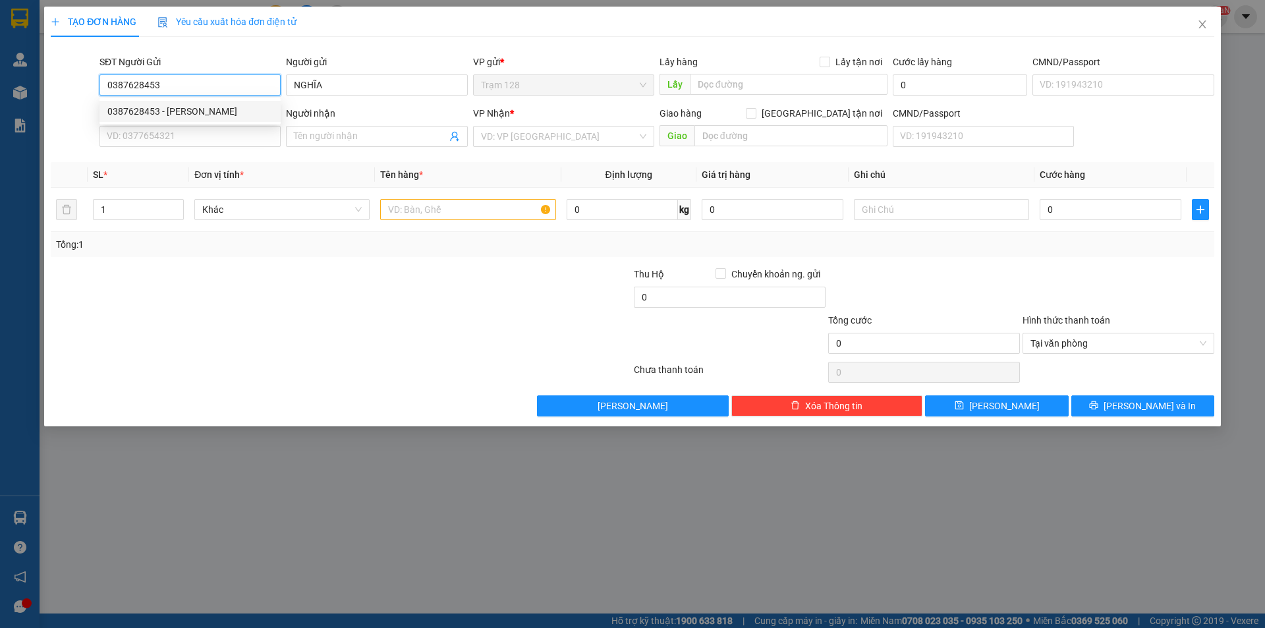
click at [195, 110] on div "0387628453 - [PERSON_NAME]" at bounding box center [189, 111] width 165 height 14
type input "[PERSON_NAME]"
type input "083065012066"
type input "0797216316"
type input "thanh"
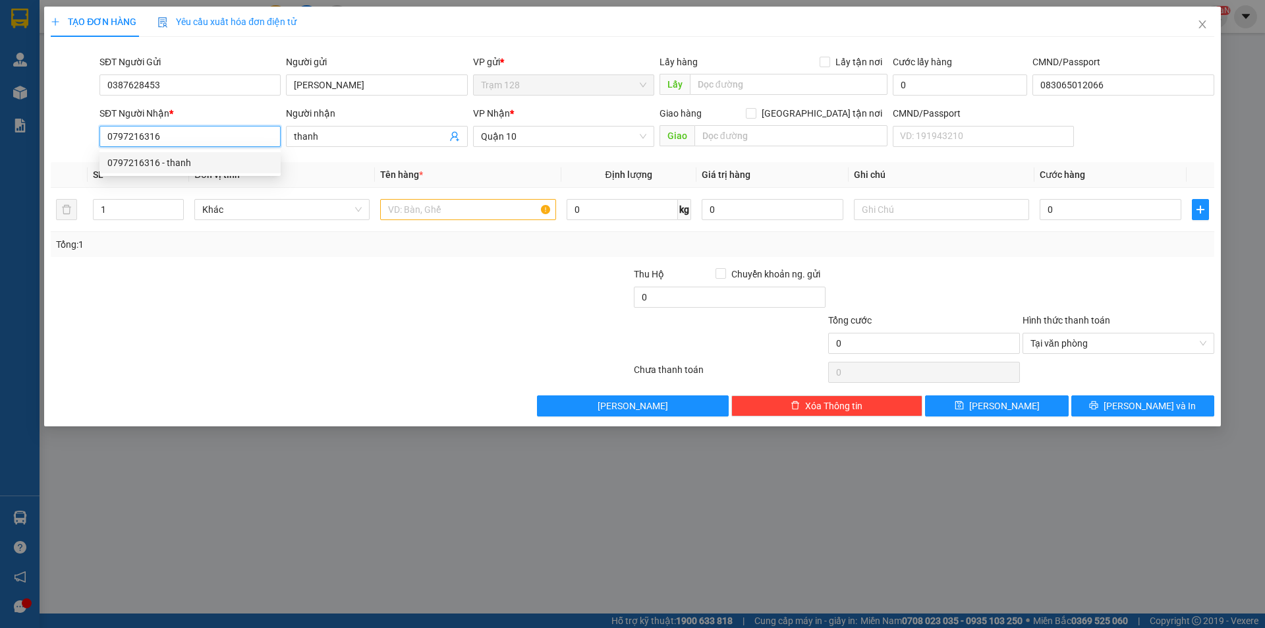
drag, startPoint x: 252, startPoint y: 142, endPoint x: 113, endPoint y: 144, distance: 139.1
click at [113, 144] on input "0797216316" at bounding box center [189, 136] width 181 height 21
type input "0332551780"
drag, startPoint x: 345, startPoint y: 135, endPoint x: 235, endPoint y: 135, distance: 110.0
click at [235, 135] on div "SĐT Người Nhận * 0332551780 0332551780 Người nhận thanh VP Nhận * [GEOGRAPHIC_D…" at bounding box center [657, 129] width 1120 height 46
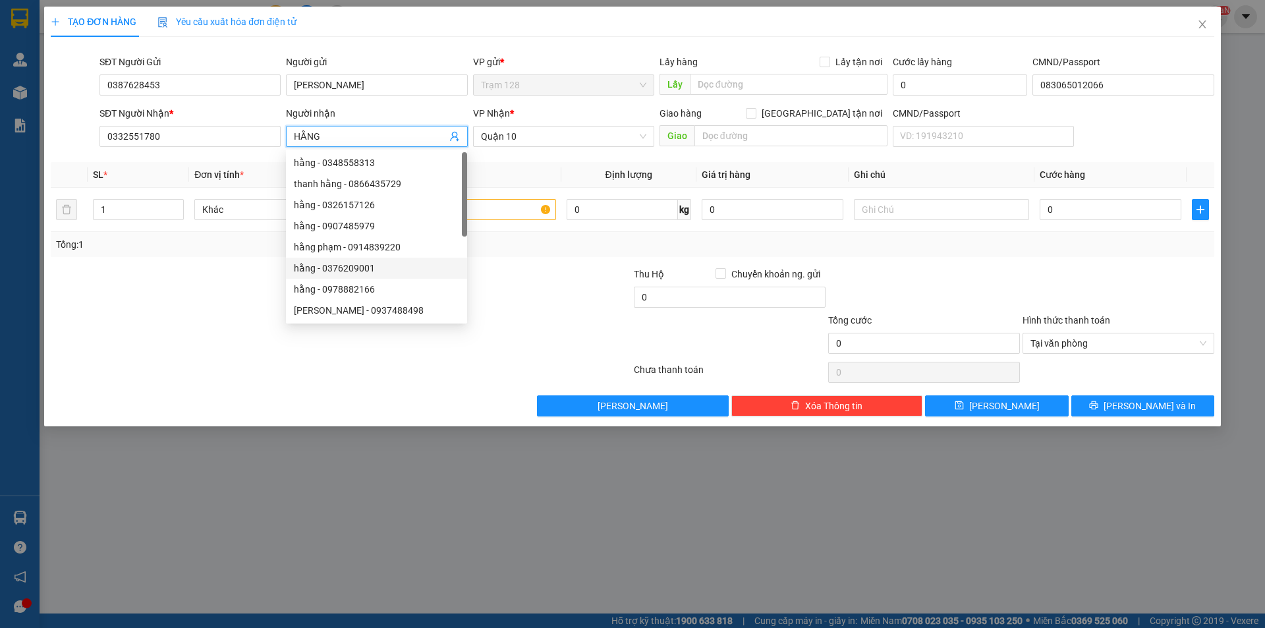
type input "HẰNG"
click at [510, 295] on div at bounding box center [535, 290] width 194 height 46
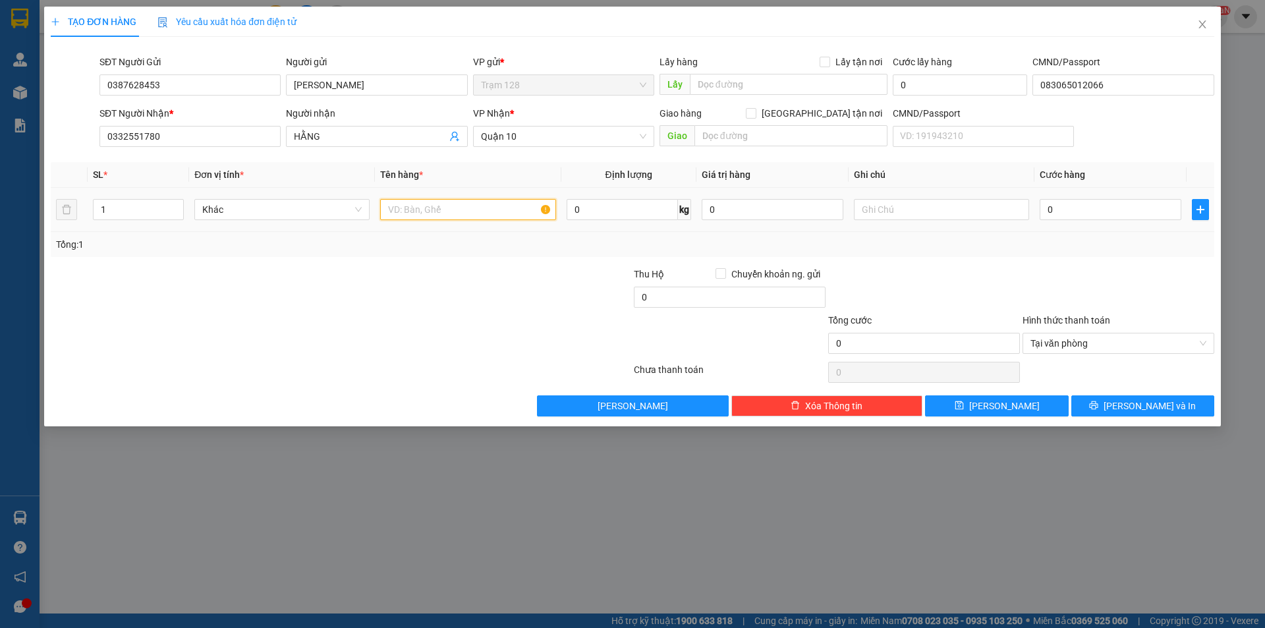
click at [475, 213] on input "text" at bounding box center [467, 209] width 175 height 21
type input "BỊCH XANH ( ĐỒ ĂN )"
click at [1077, 214] on input "0" at bounding box center [1111, 209] width 142 height 21
type input "4"
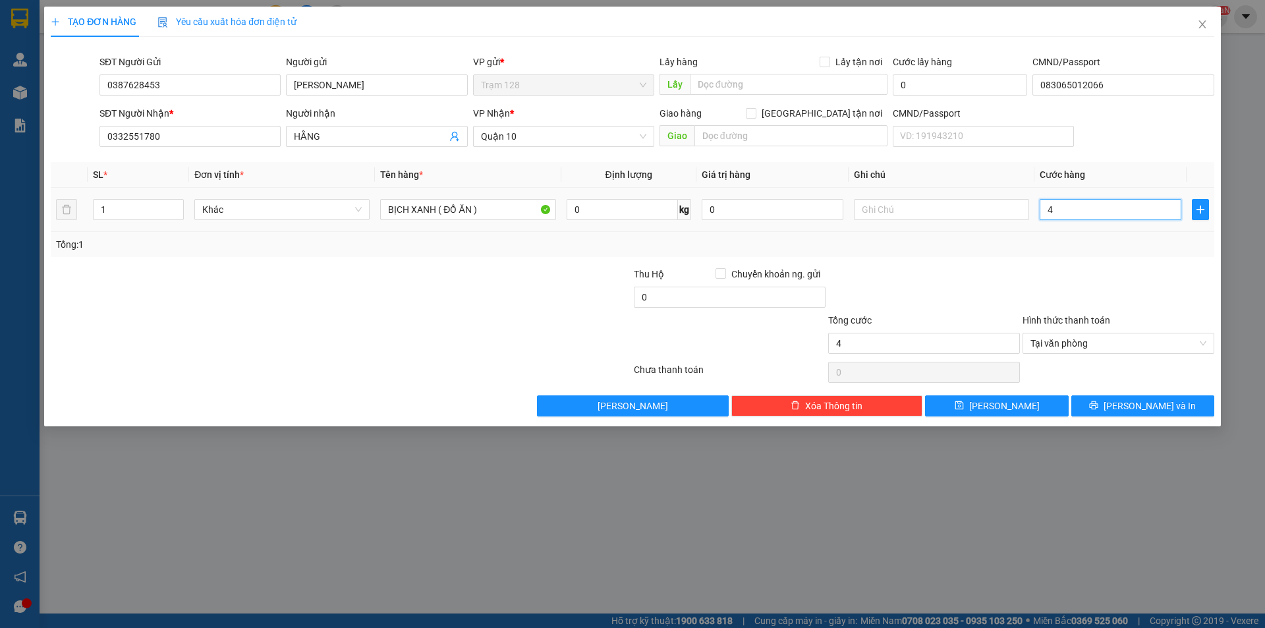
type input "40"
type input "40.000"
click at [1089, 279] on div at bounding box center [1118, 290] width 194 height 46
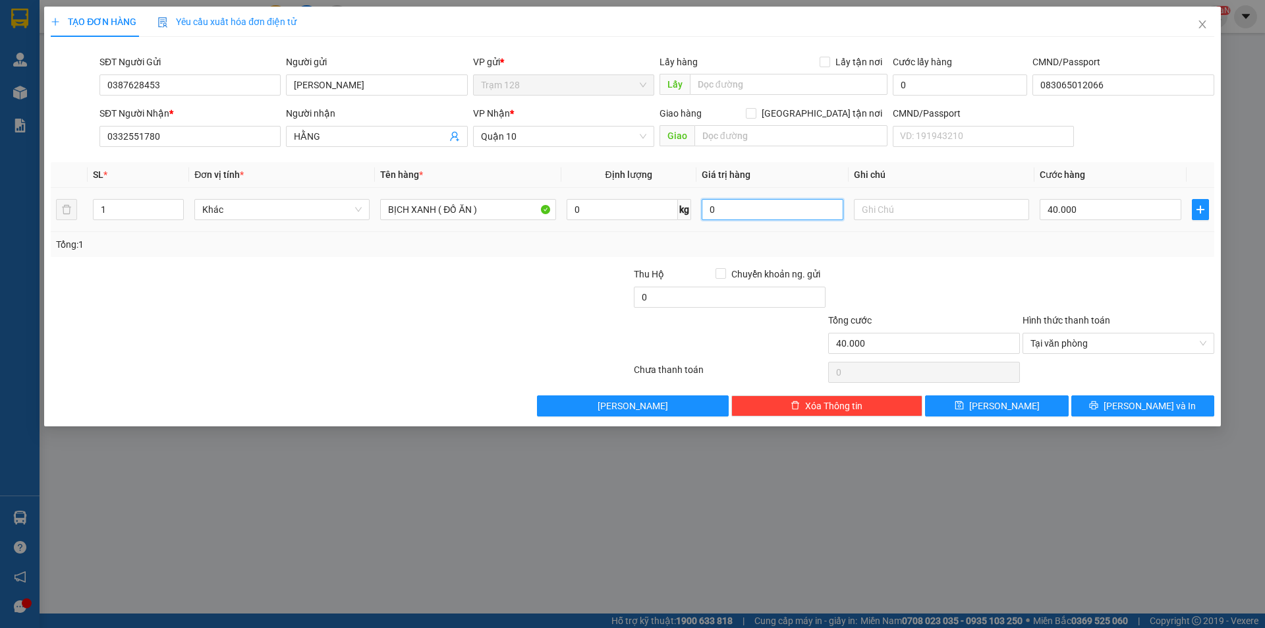
click at [816, 208] on input "0" at bounding box center [773, 209] width 142 height 21
drag, startPoint x: 661, startPoint y: 204, endPoint x: 376, endPoint y: 186, distance: 285.8
click at [376, 186] on table "SL * Đơn vị tính * Tên hàng * Định lượng Giá trị hàng Ghi chú Cước hàng 1 Khác …" at bounding box center [633, 197] width 1164 height 70
type input "200.000"
click at [1011, 267] on div at bounding box center [924, 290] width 194 height 46
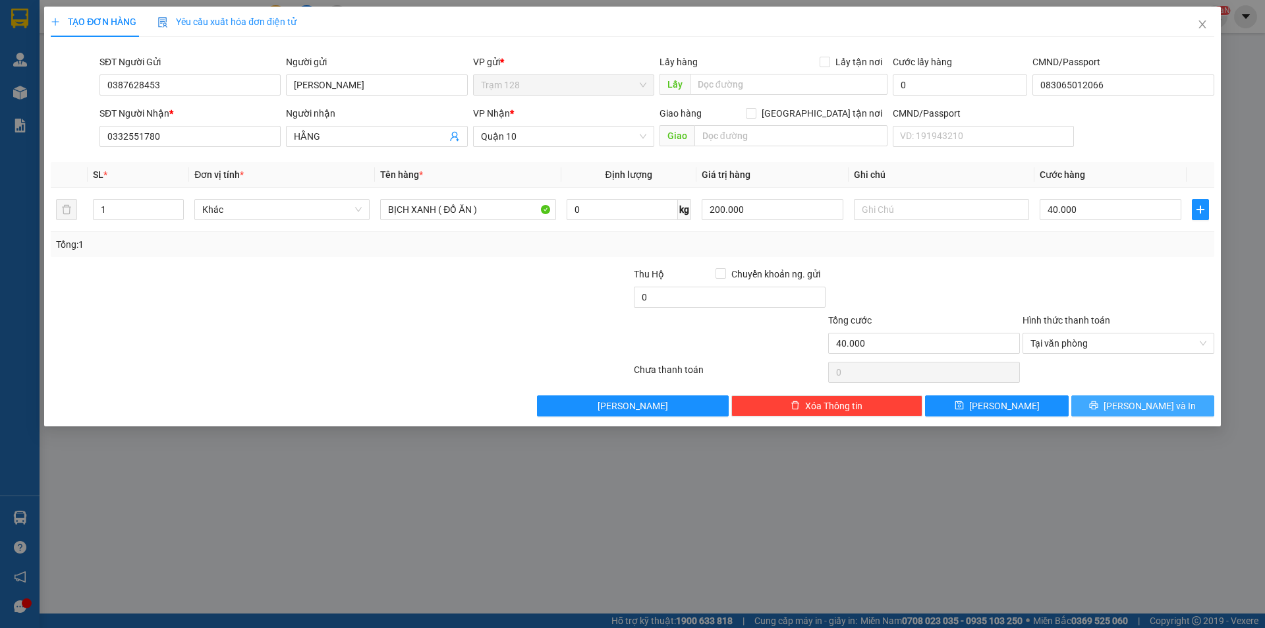
click at [1100, 402] on button "[PERSON_NAME] và In" at bounding box center [1142, 405] width 143 height 21
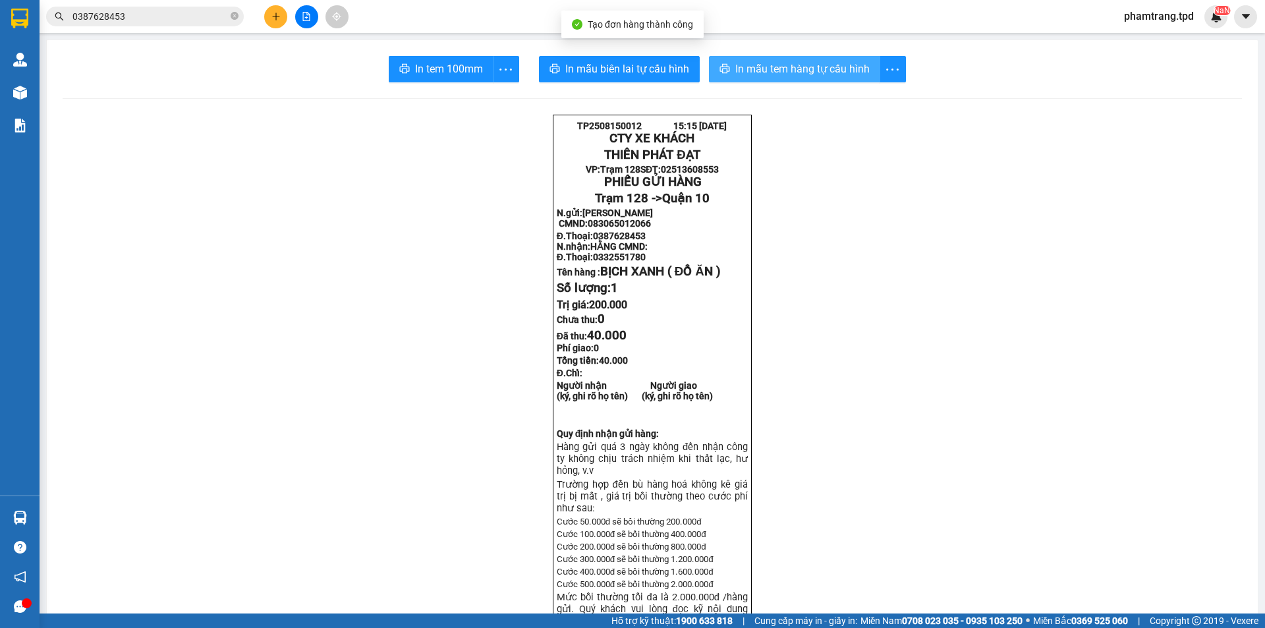
click at [794, 67] on span "In mẫu tem hàng tự cấu hình" at bounding box center [802, 69] width 134 height 16
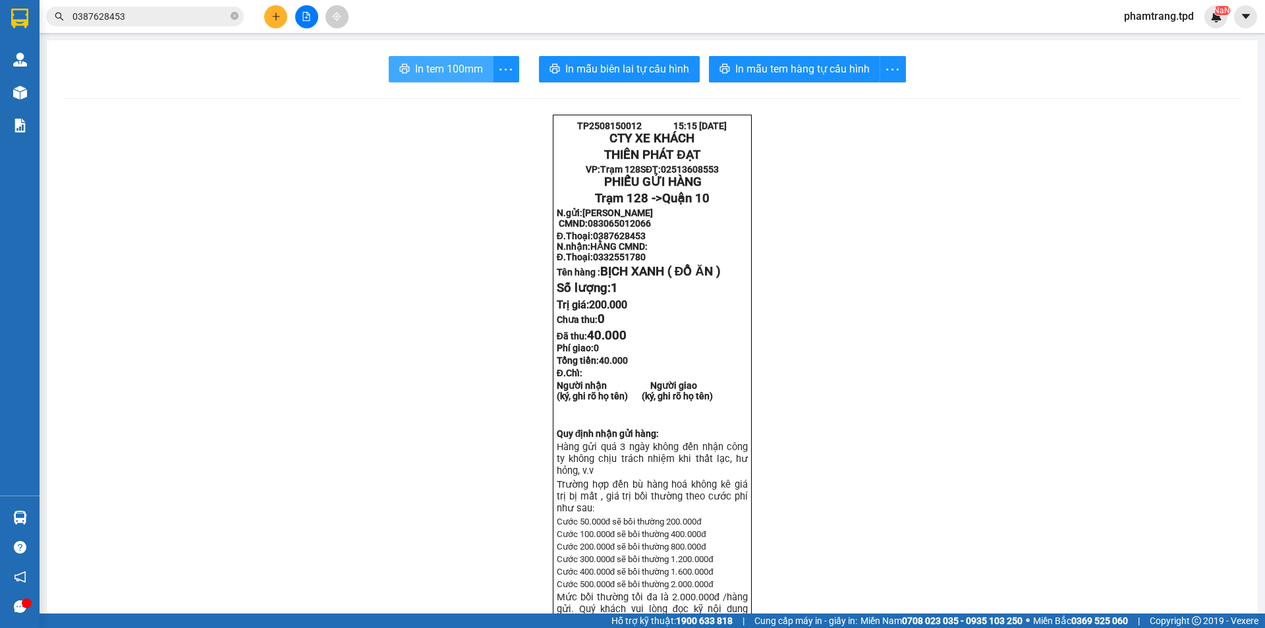
click at [449, 62] on span "In tem 100mm" at bounding box center [449, 69] width 68 height 16
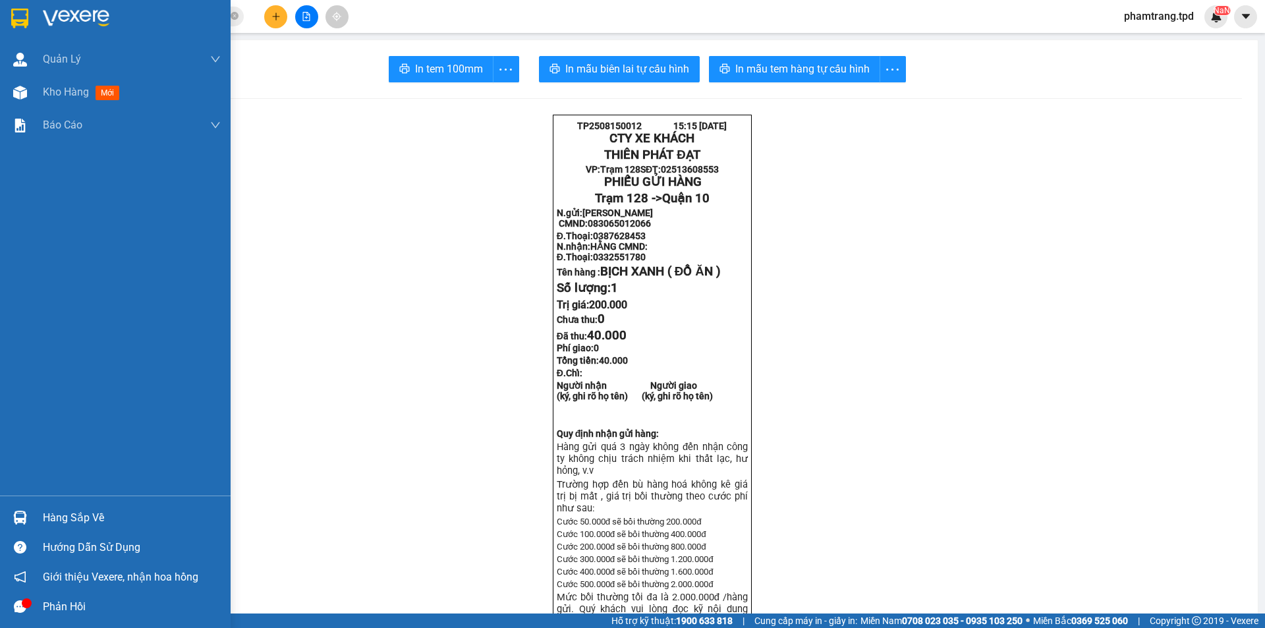
click at [63, 510] on div "Hàng sắp về" at bounding box center [132, 518] width 178 height 20
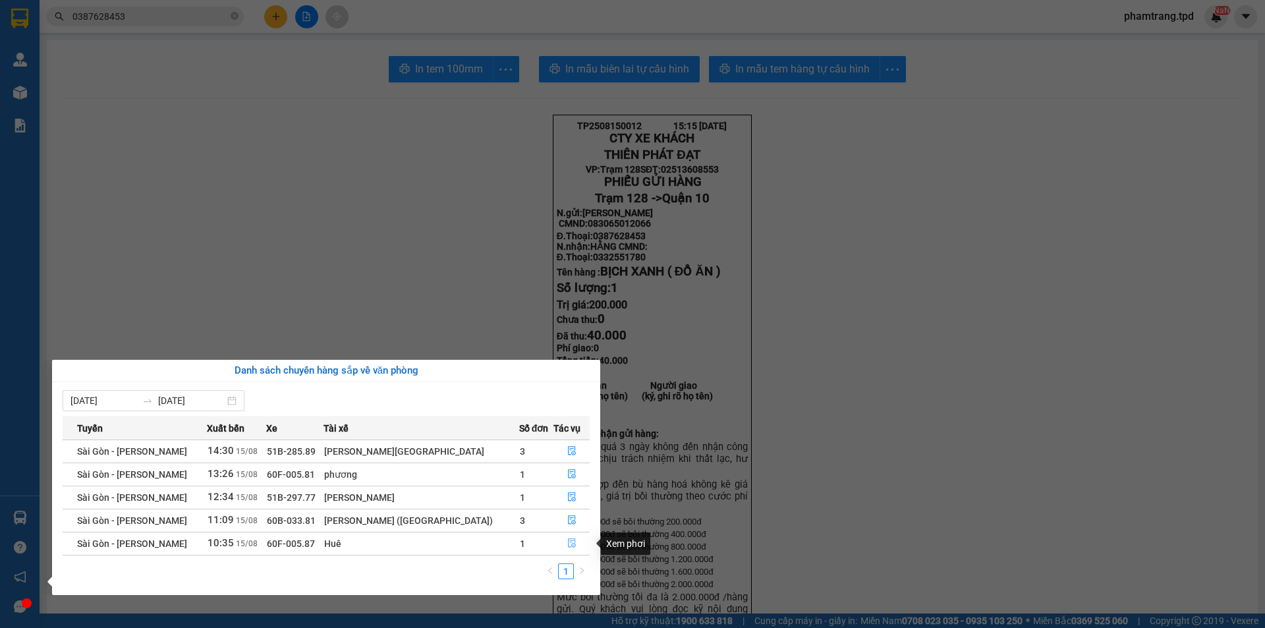
click at [562, 540] on button "button" at bounding box center [571, 543] width 35 height 21
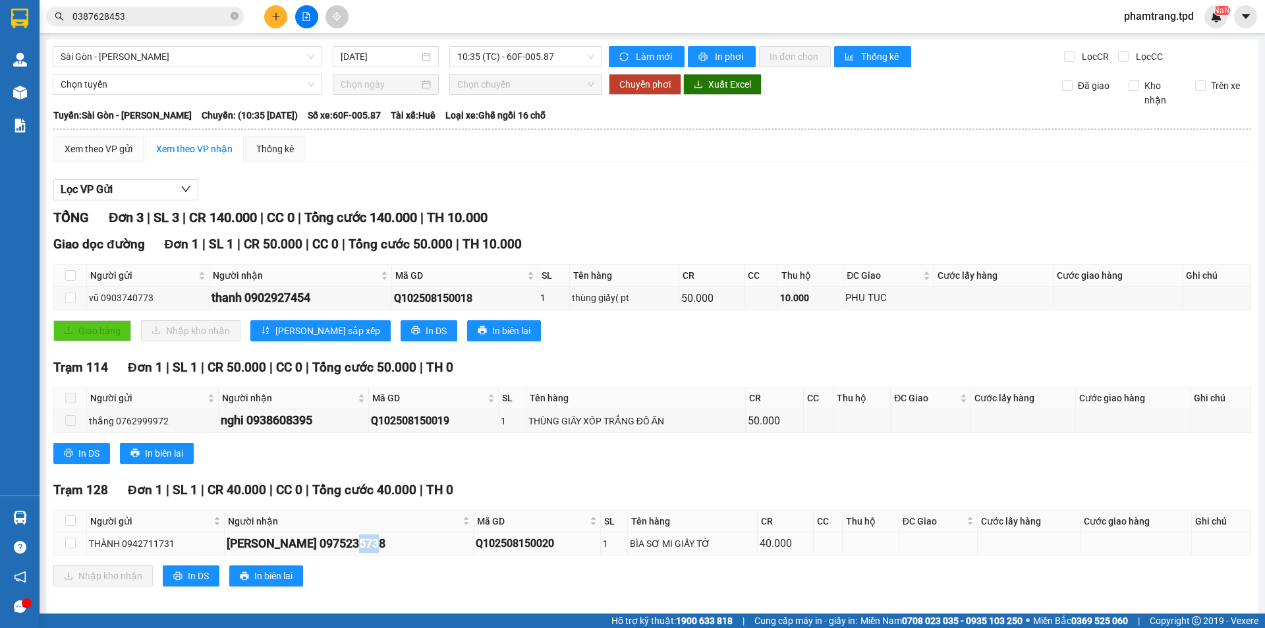
drag, startPoint x: 363, startPoint y: 547, endPoint x: 386, endPoint y: 554, distance: 24.0
click at [386, 554] on td "[PERSON_NAME] 0975235738" at bounding box center [349, 543] width 249 height 23
click at [69, 521] on input "checkbox" at bounding box center [70, 520] width 11 height 11
checkbox input "true"
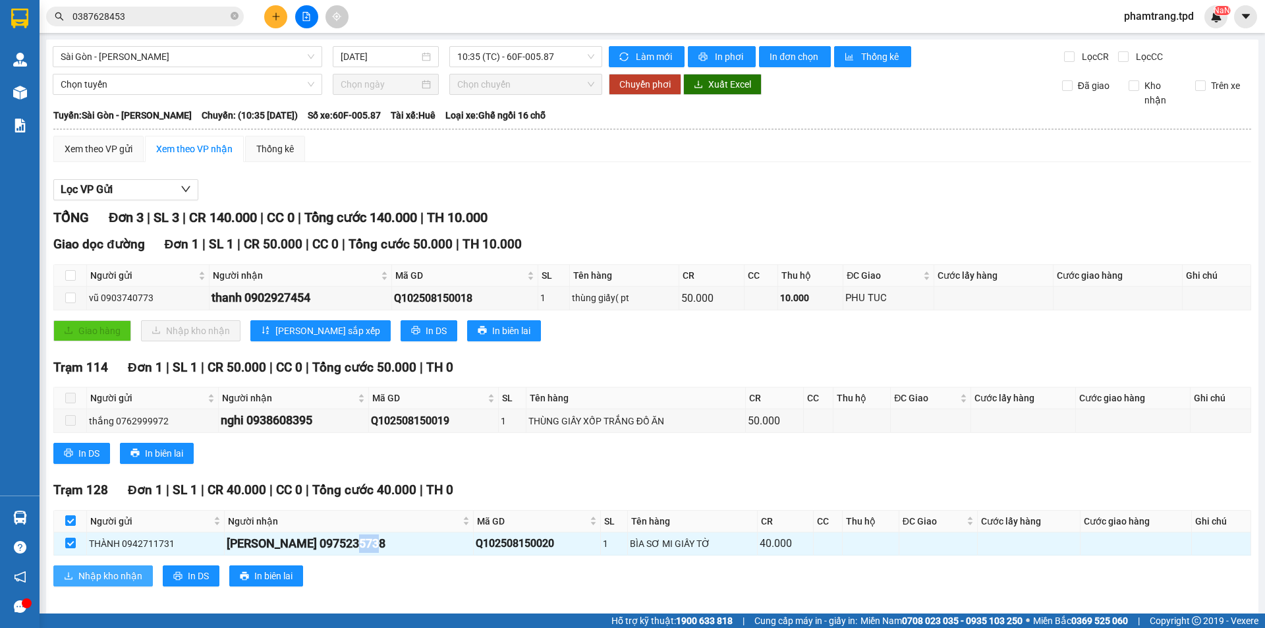
click at [106, 577] on span "Nhập kho nhận" at bounding box center [110, 576] width 64 height 14
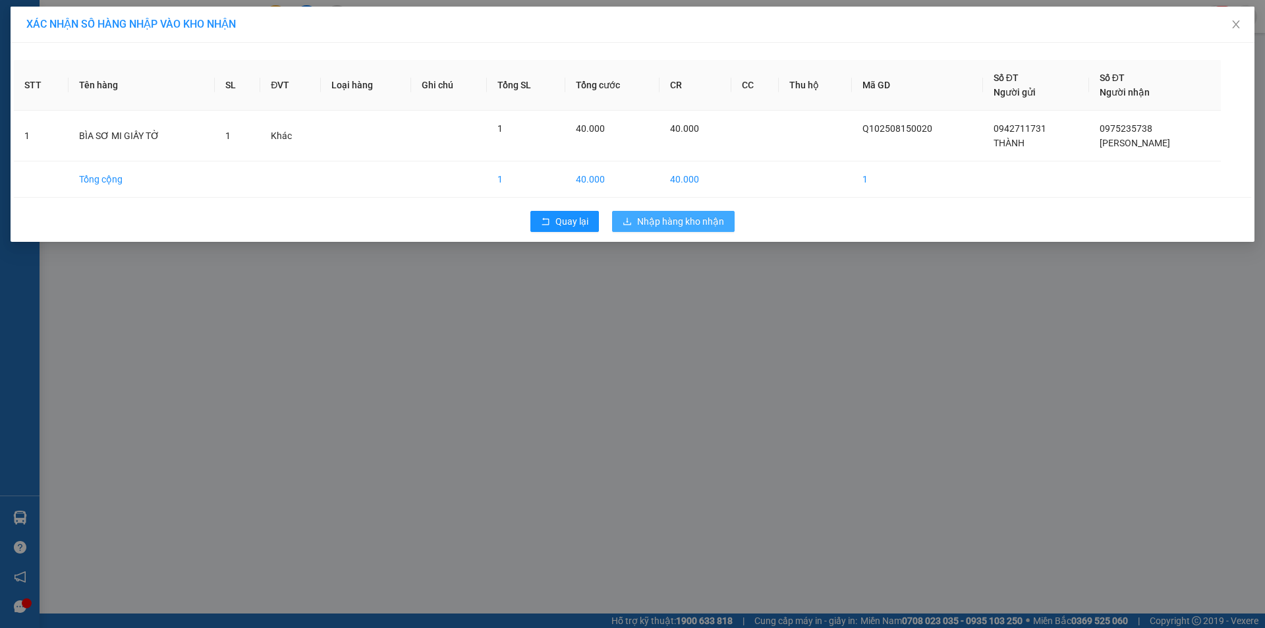
click at [668, 230] on button "Nhập hàng kho nhận" at bounding box center [673, 221] width 123 height 21
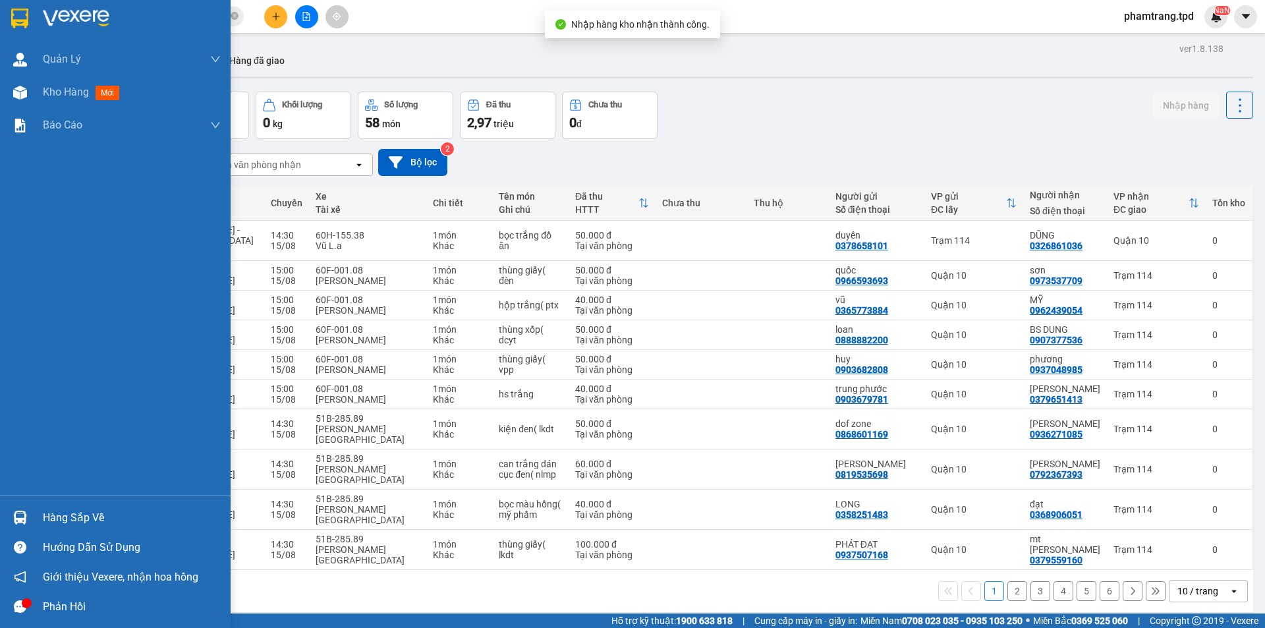
click at [22, 514] on img at bounding box center [20, 518] width 14 height 14
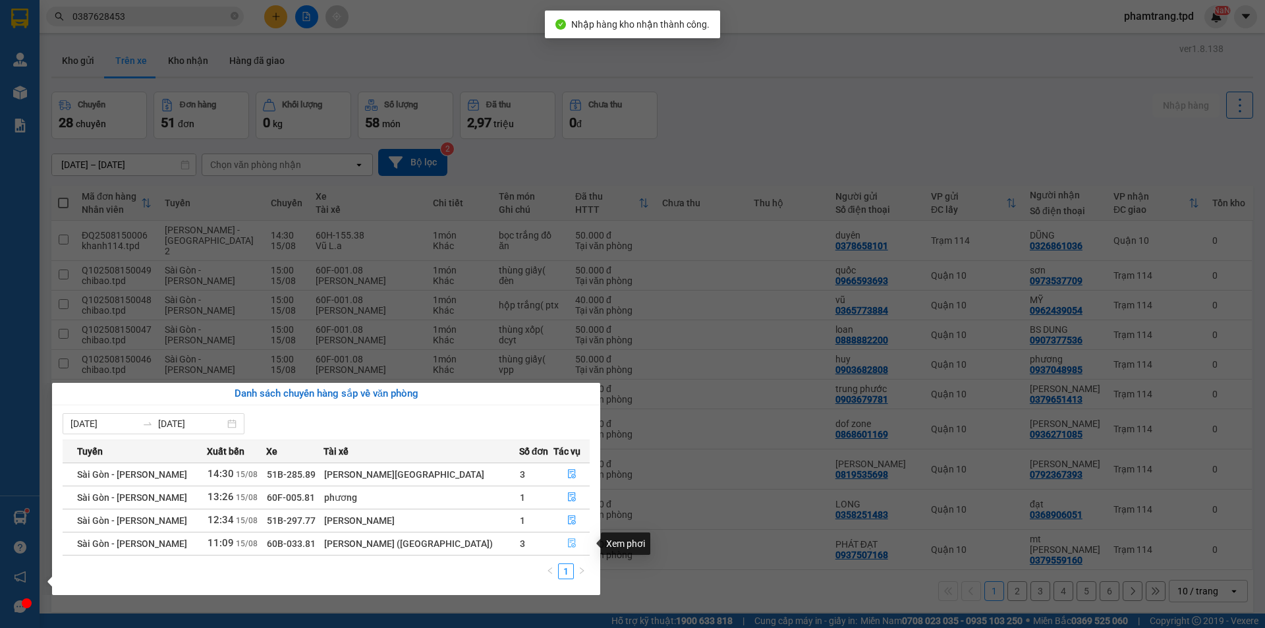
click at [571, 540] on icon "file-done" at bounding box center [571, 542] width 9 height 9
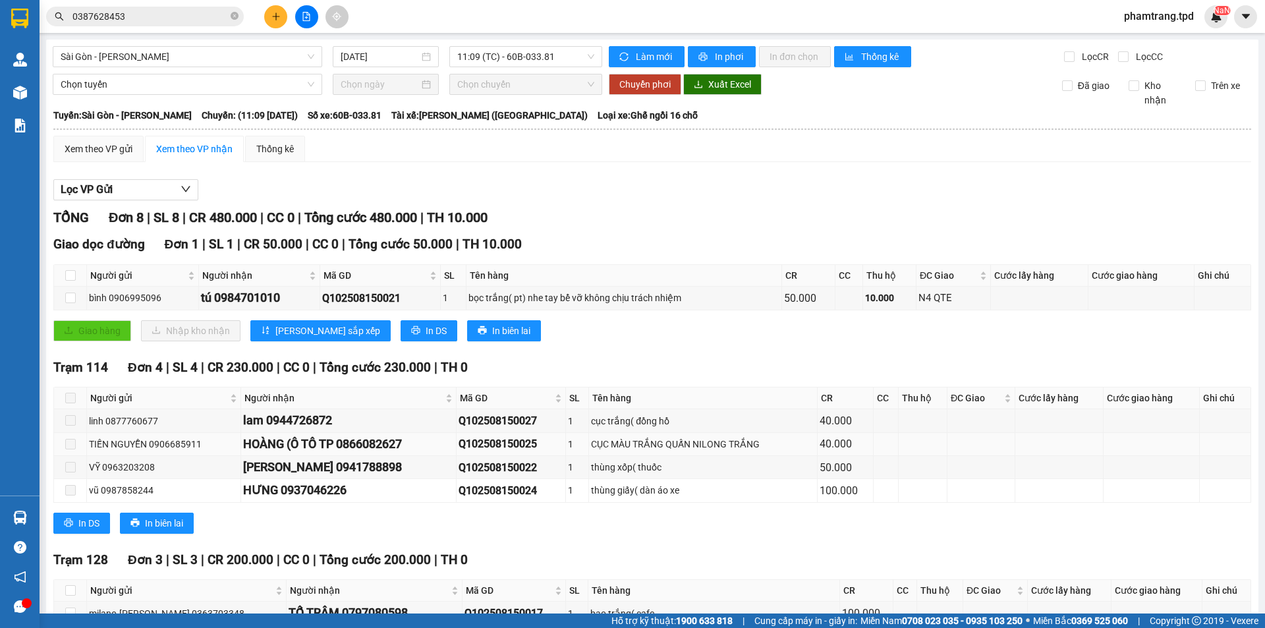
scroll to position [126, 0]
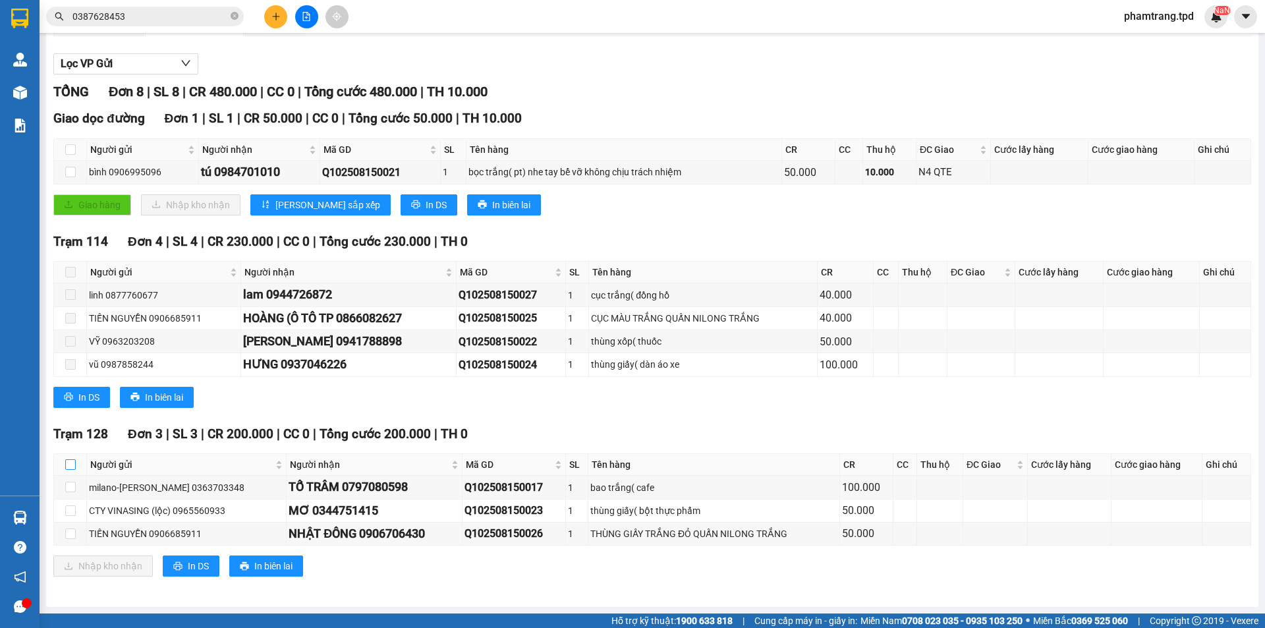
click at [74, 466] on input "checkbox" at bounding box center [70, 464] width 11 height 11
checkbox input "true"
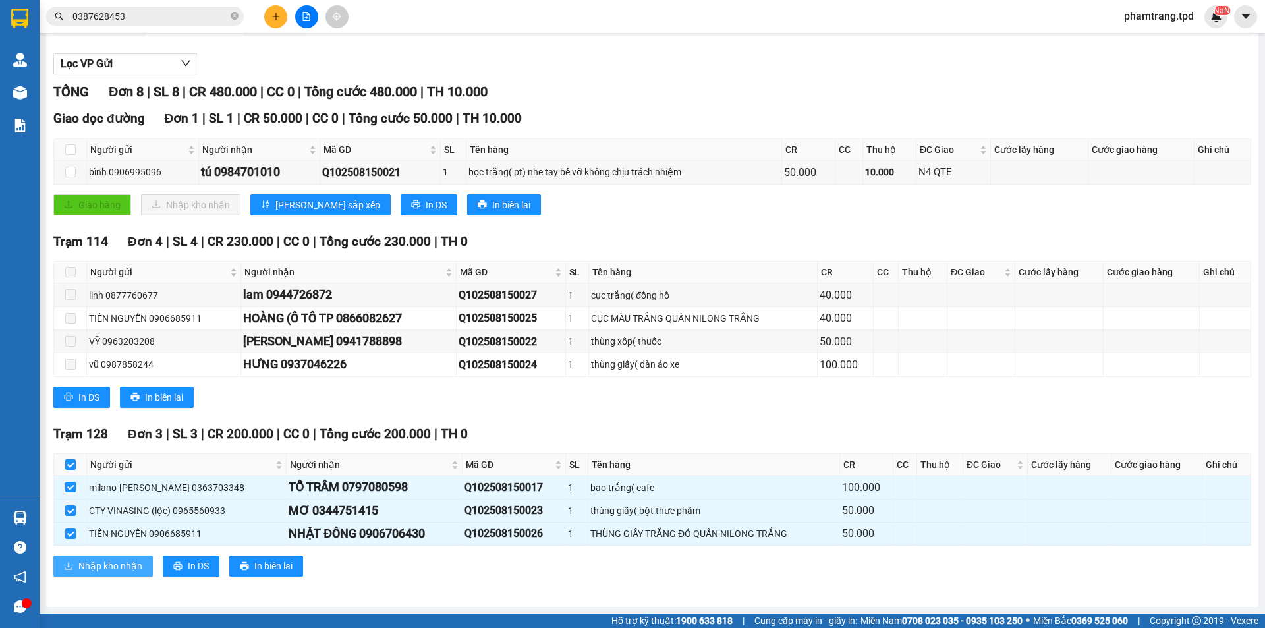
click at [109, 569] on span "Nhập kho nhận" at bounding box center [110, 566] width 64 height 14
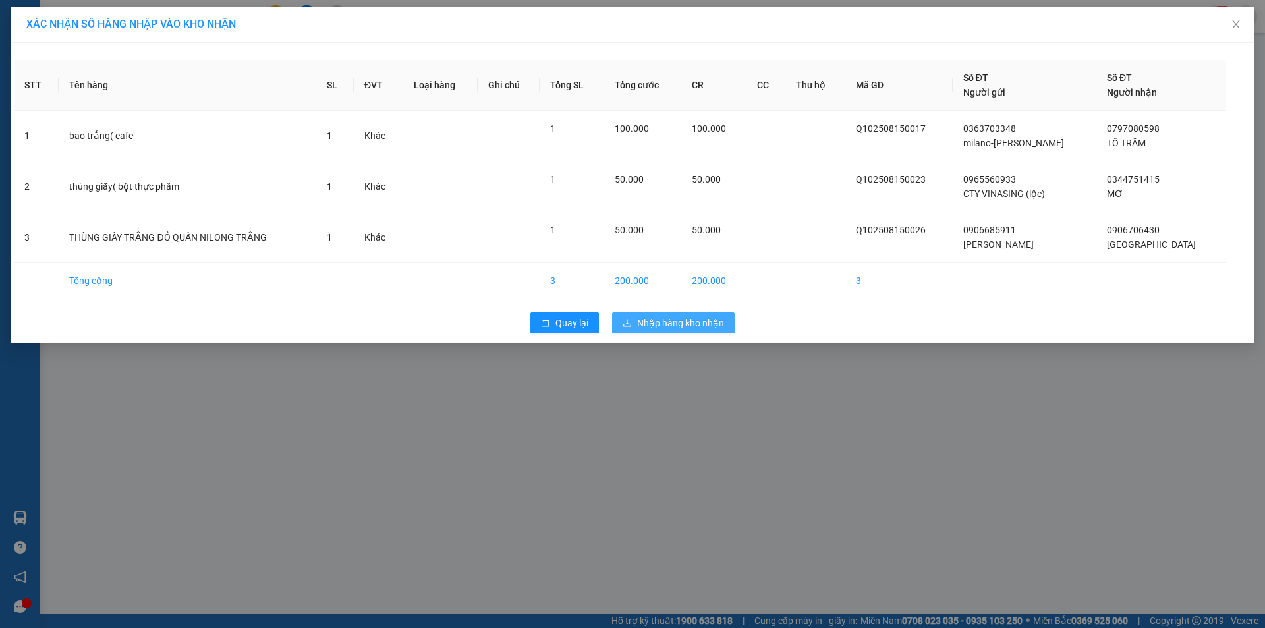
click at [675, 327] on span "Nhập hàng kho nhận" at bounding box center [680, 323] width 87 height 14
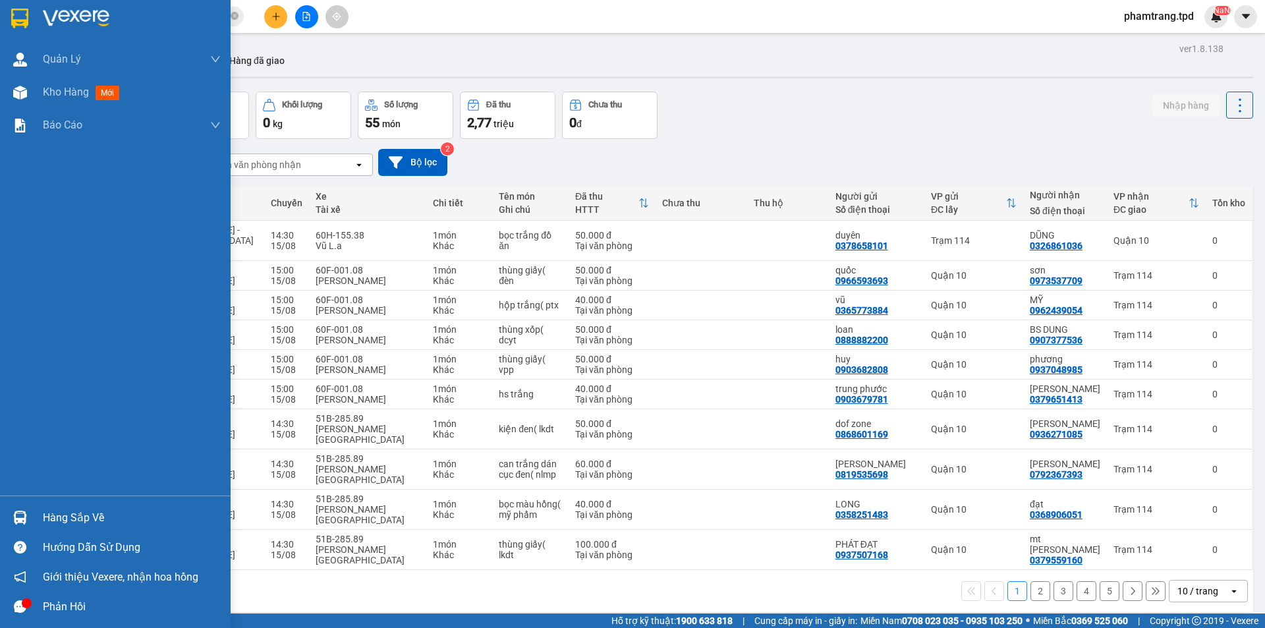
click at [62, 523] on div "Hàng sắp về" at bounding box center [132, 518] width 178 height 20
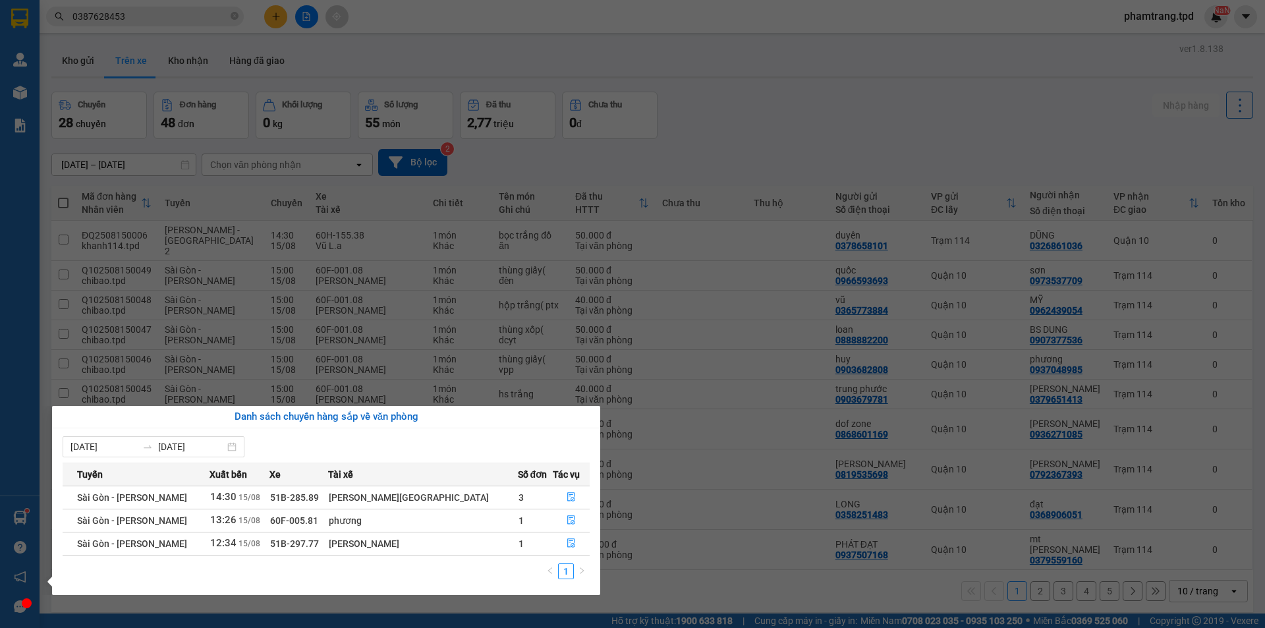
click at [702, 571] on section "Kết quả tìm kiếm ( 14 ) Bộ lọc Mã ĐH Trạng thái Món hàng Thu hộ Tổng cước Chưa …" at bounding box center [632, 314] width 1265 height 628
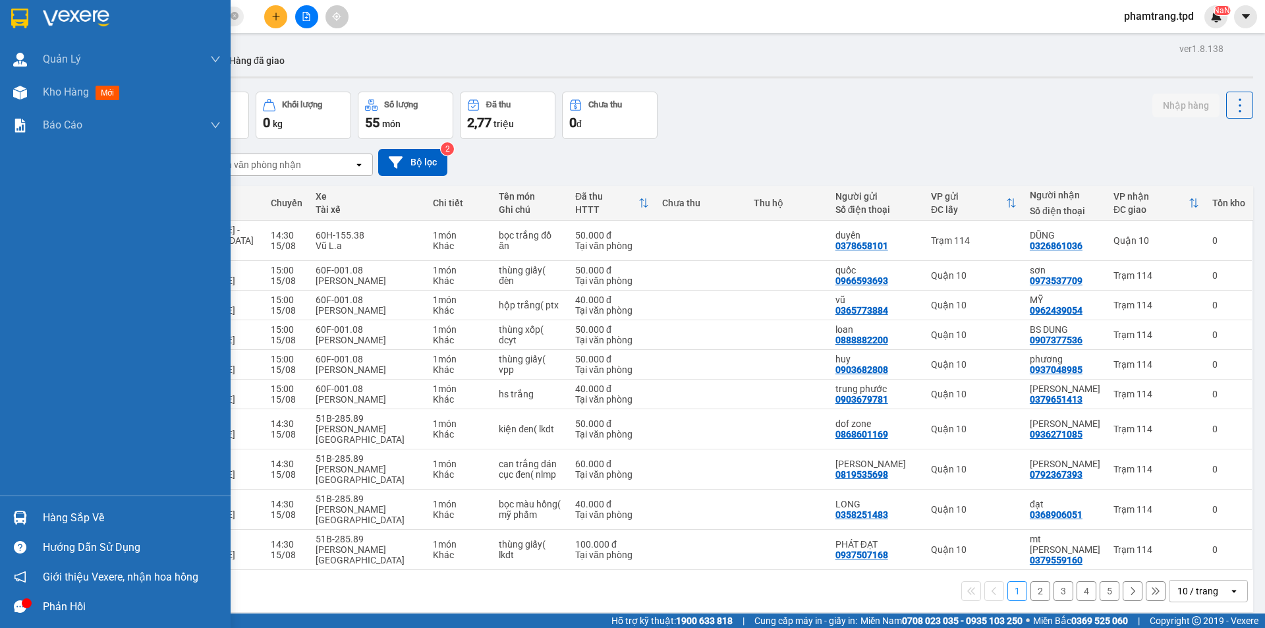
click at [52, 522] on div "Hàng sắp về" at bounding box center [132, 518] width 178 height 20
